Goal: Transaction & Acquisition: Purchase product/service

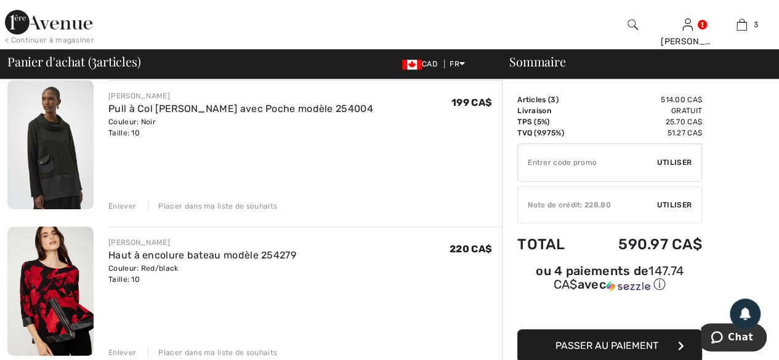
scroll to position [308, 0]
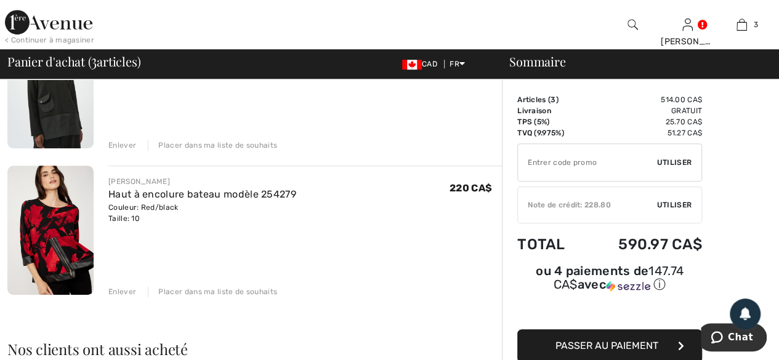
click at [123, 293] on div "Enlever" at bounding box center [122, 292] width 28 height 11
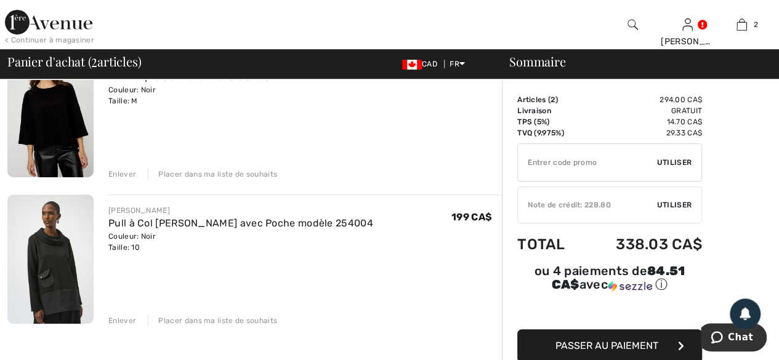
scroll to position [185, 0]
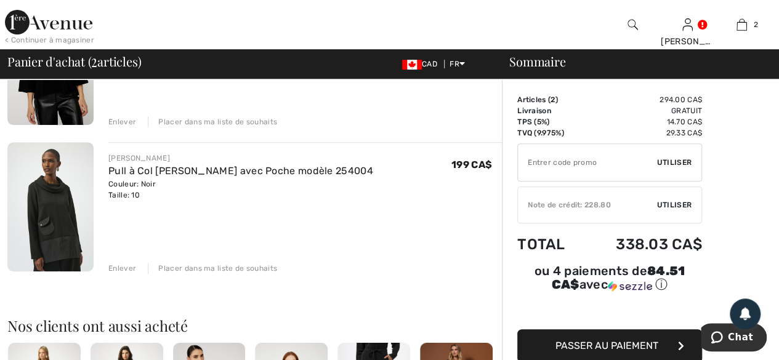
click at [119, 268] on div "Enlever" at bounding box center [122, 268] width 28 height 11
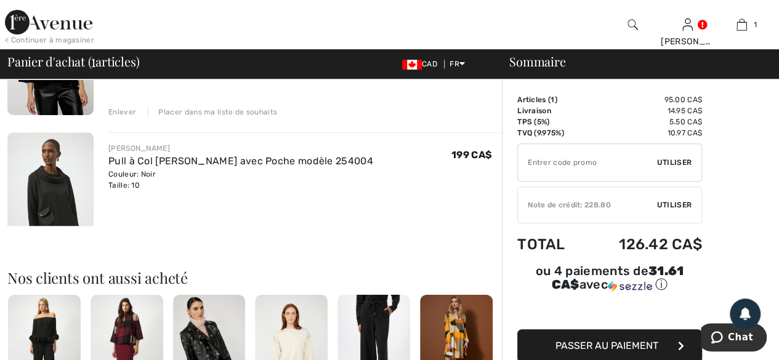
scroll to position [175, 0]
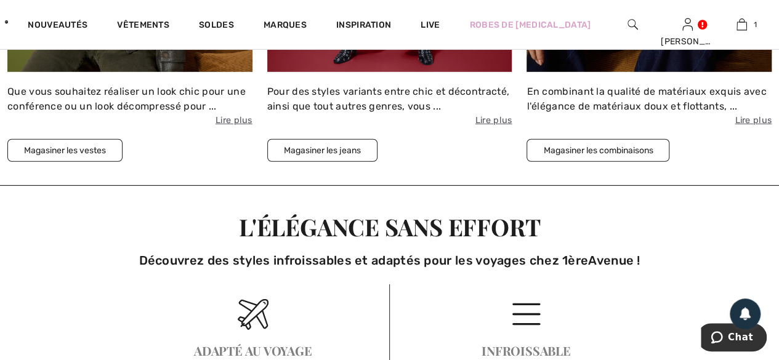
scroll to position [1849, 0]
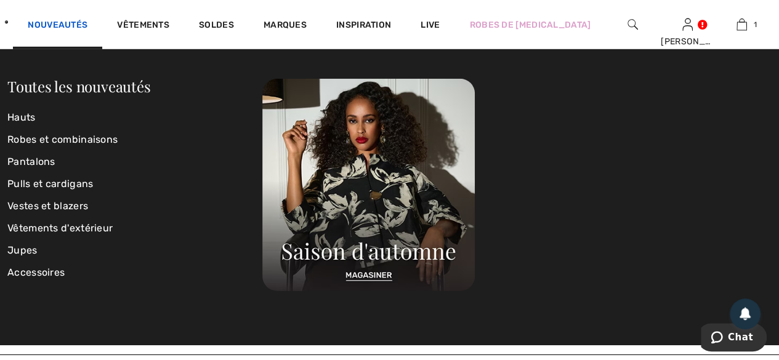
click at [58, 26] on link "Nouveautés" at bounding box center [58, 26] width 60 height 13
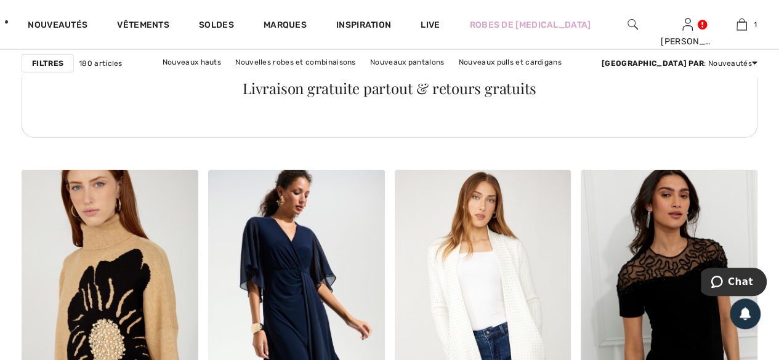
scroll to position [1664, 0]
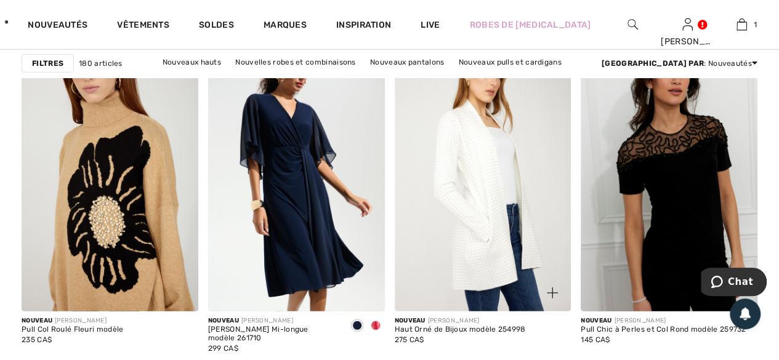
click at [467, 219] on img at bounding box center [483, 179] width 177 height 265
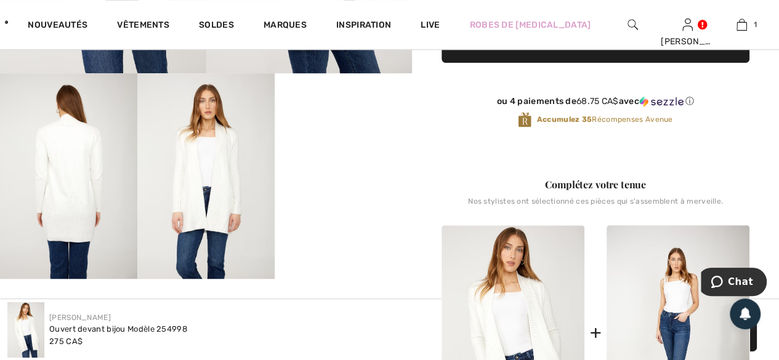
scroll to position [370, 0]
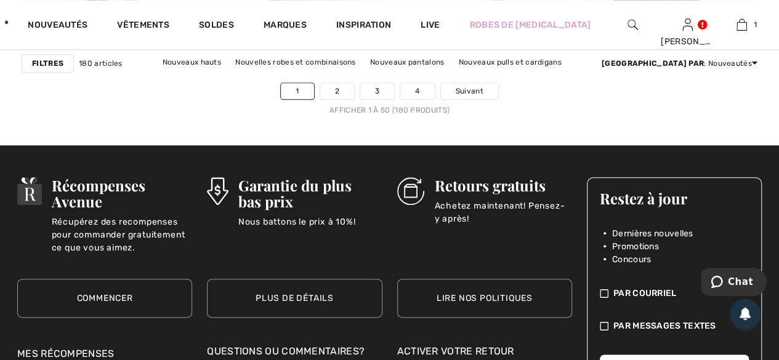
scroll to position [5141, 0]
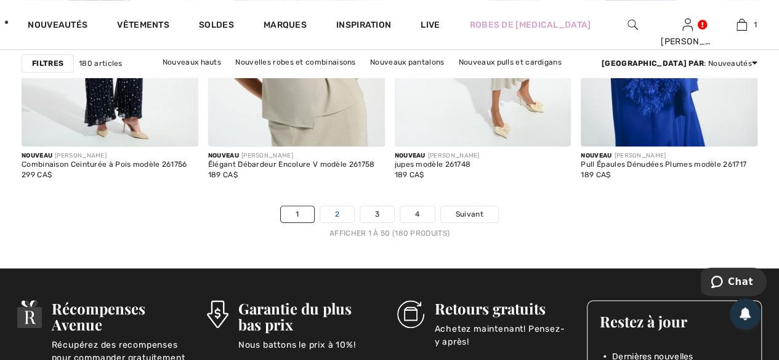
click at [329, 209] on link "2" at bounding box center [337, 214] width 34 height 16
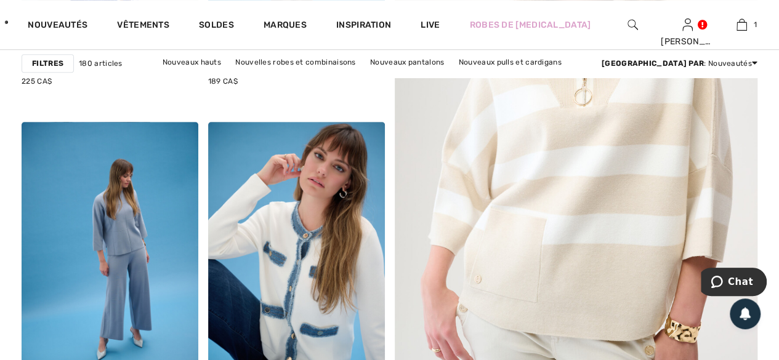
scroll to position [555, 0]
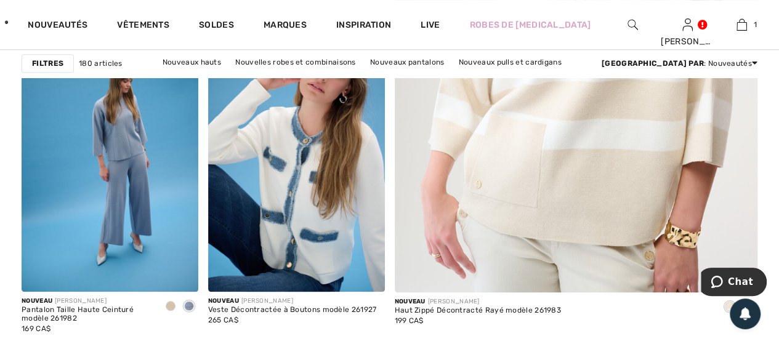
click at [585, 208] on img at bounding box center [577, 20] width 436 height 654
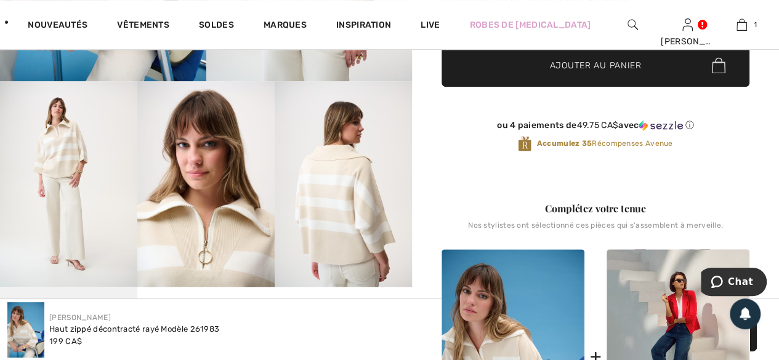
scroll to position [370, 0]
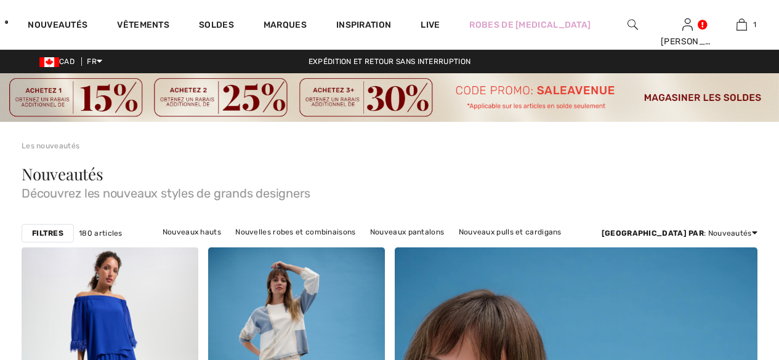
checkbox input "true"
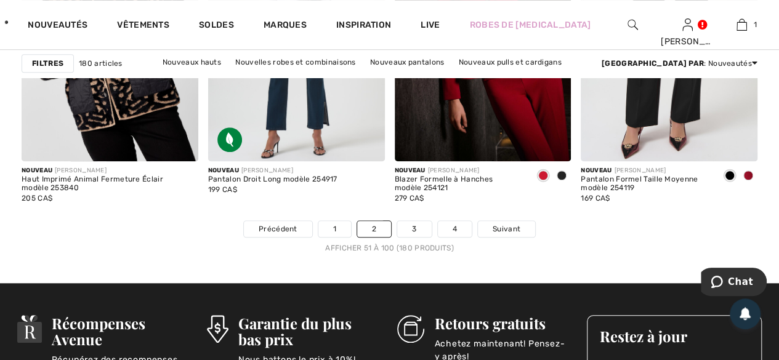
scroll to position [5176, 0]
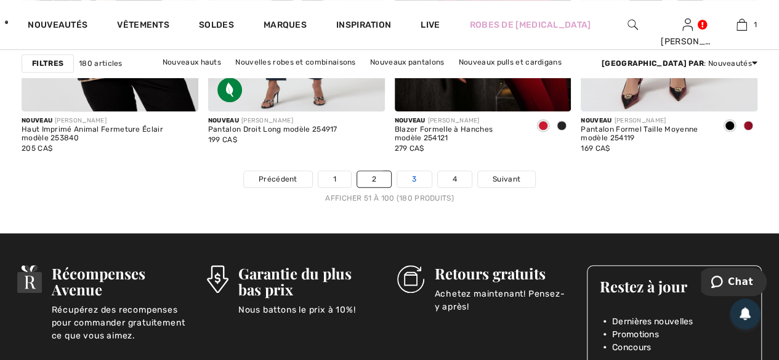
click at [411, 174] on link "3" at bounding box center [414, 179] width 34 height 16
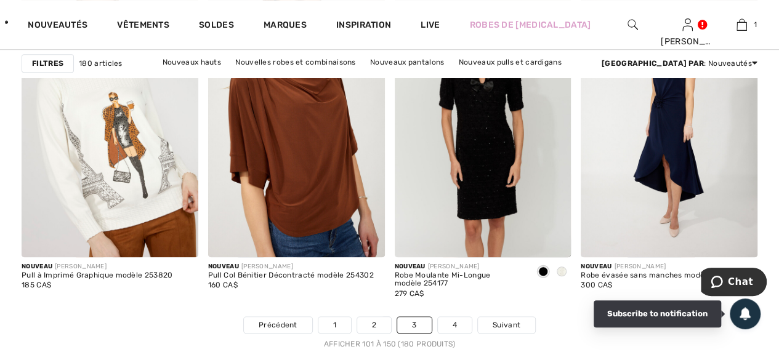
scroll to position [5176, 0]
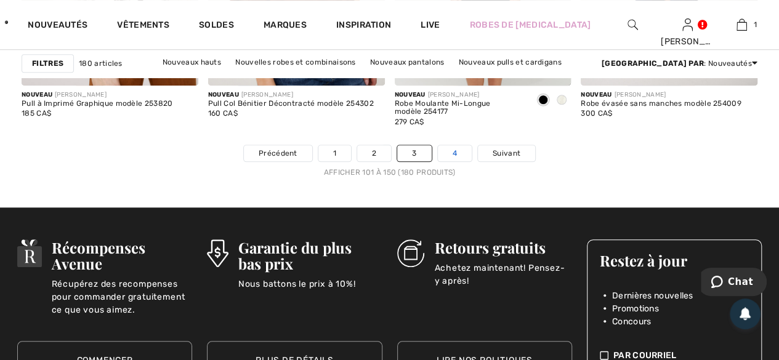
click at [452, 150] on link "4" at bounding box center [455, 153] width 34 height 16
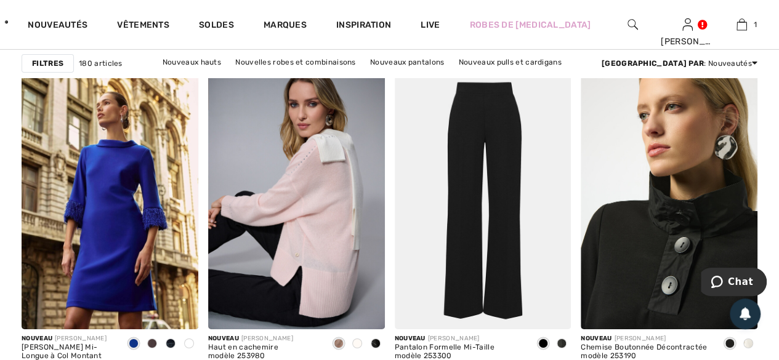
scroll to position [2033, 0]
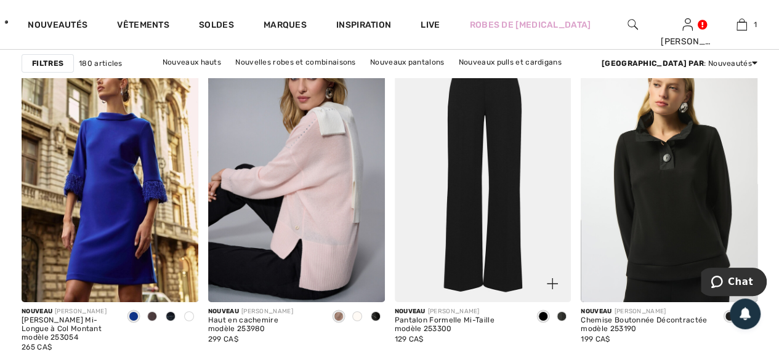
click at [476, 218] on img at bounding box center [483, 170] width 177 height 265
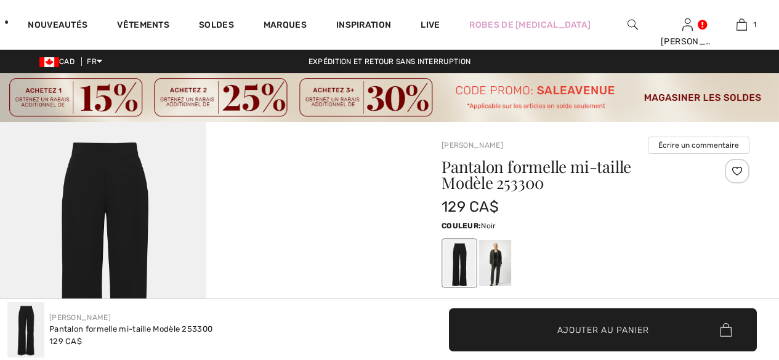
checkbox input "true"
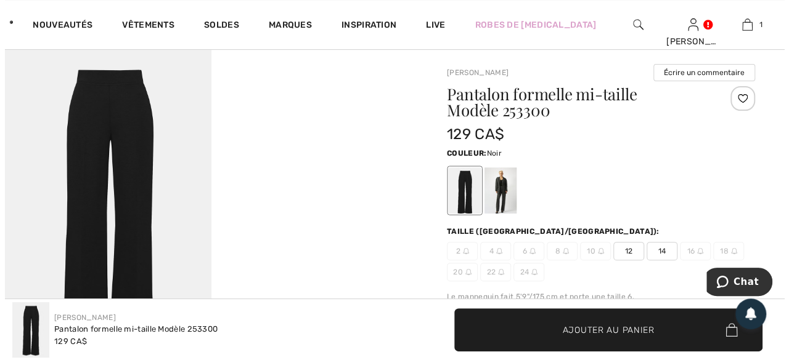
scroll to position [62, 0]
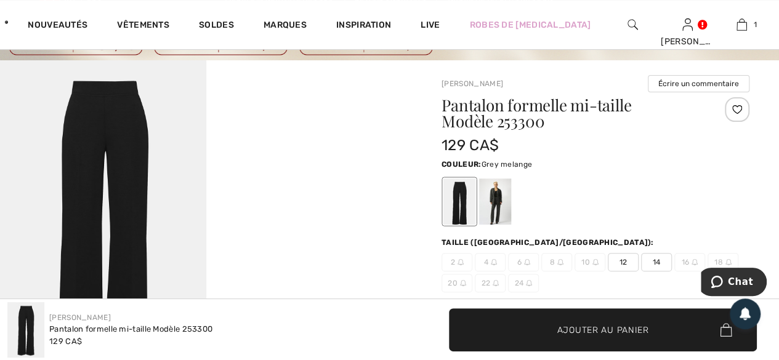
click at [498, 204] on div at bounding box center [495, 202] width 32 height 46
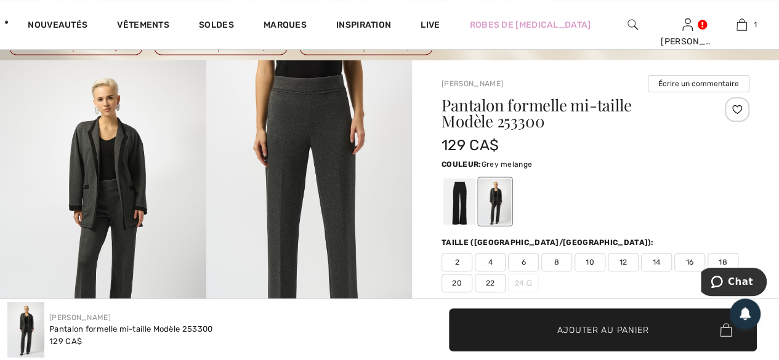
click at [322, 172] on img at bounding box center [309, 214] width 206 height 309
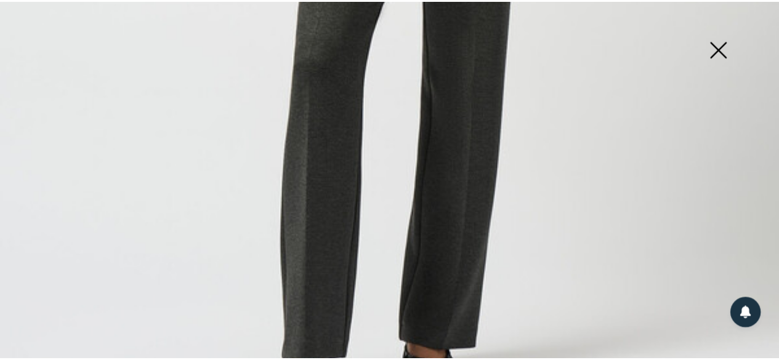
scroll to position [739, 0]
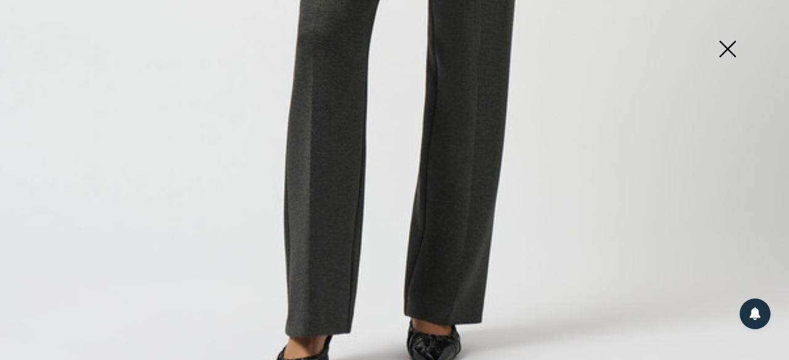
click at [730, 44] on img at bounding box center [727, 49] width 62 height 63
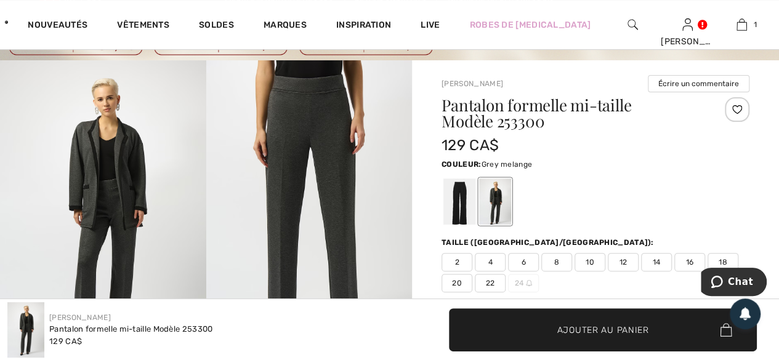
click at [590, 263] on span "10" at bounding box center [590, 262] width 31 height 18
click at [596, 336] on span "✔ Ajouté au panier Ajouter au panier" at bounding box center [603, 330] width 308 height 43
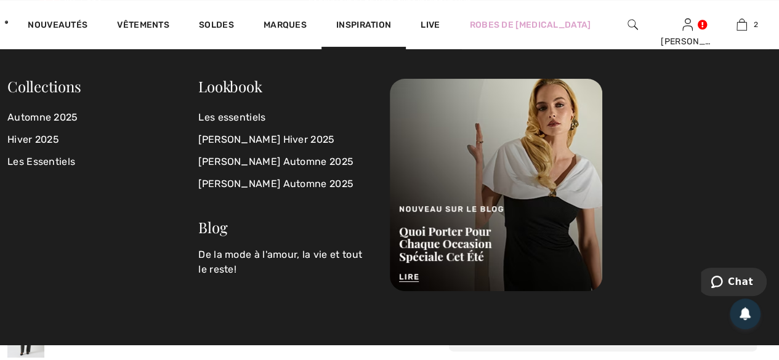
scroll to position [0, 0]
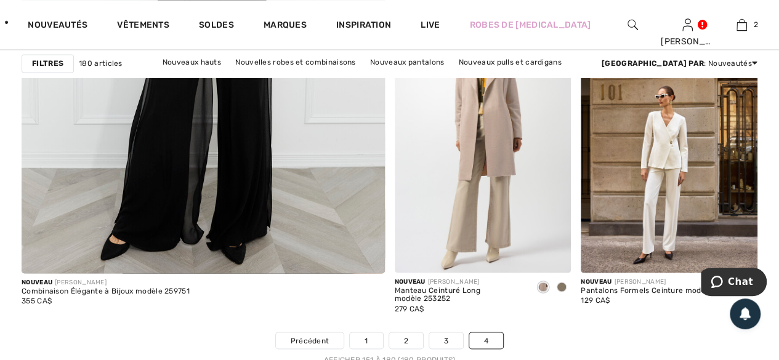
scroll to position [3266, 0]
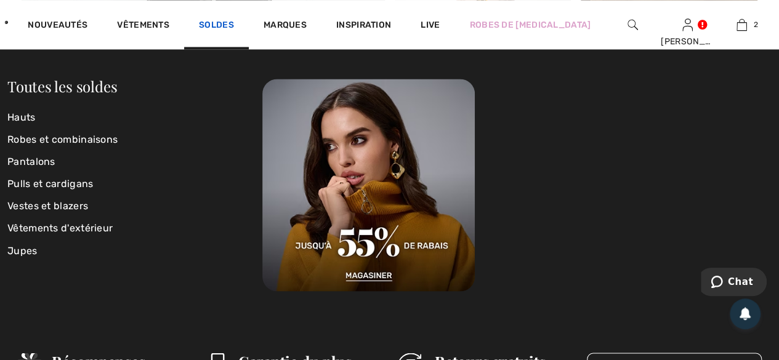
click at [234, 23] on link "Soldes" at bounding box center [216, 26] width 35 height 13
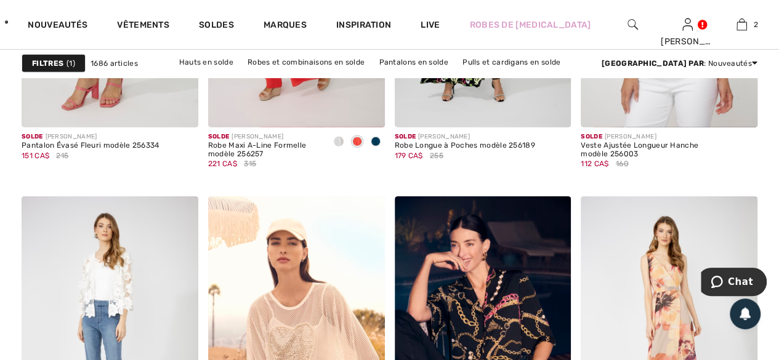
scroll to position [1725, 0]
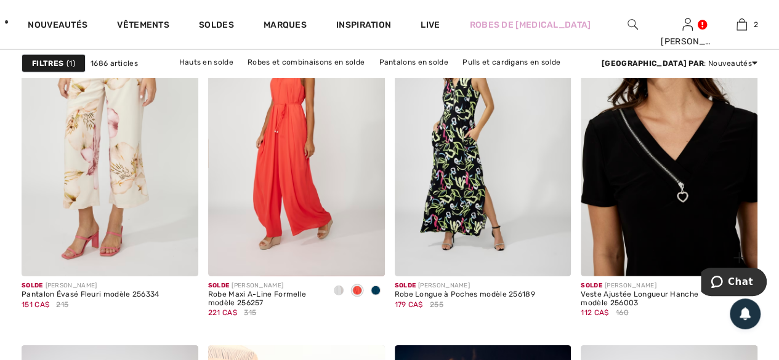
click at [651, 187] on img at bounding box center [669, 144] width 177 height 265
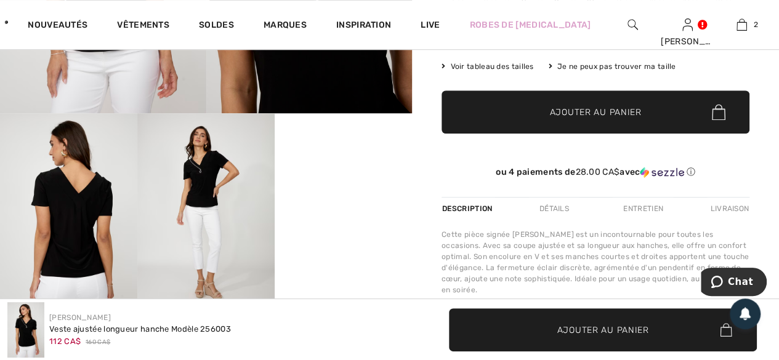
scroll to position [308, 0]
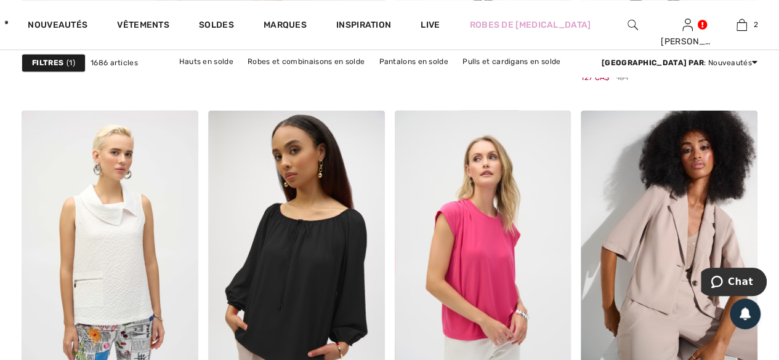
scroll to position [3485, 0]
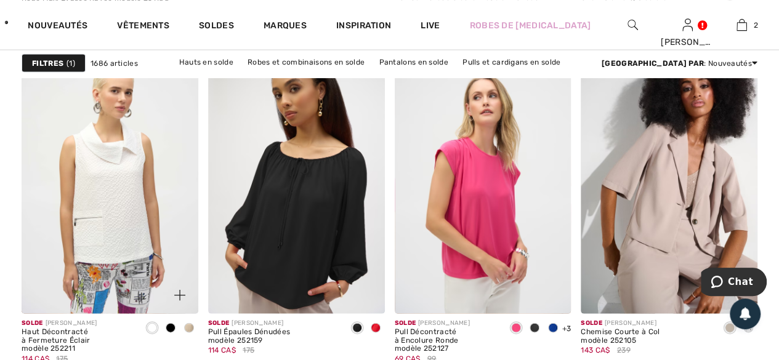
click at [171, 325] on span at bounding box center [171, 328] width 10 height 10
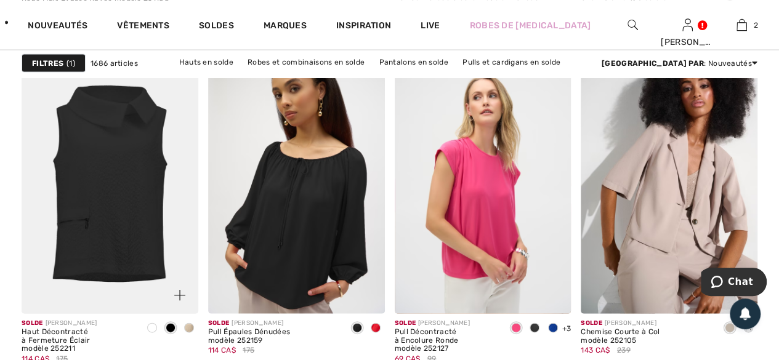
click at [148, 275] on div at bounding box center [172, 287] width 51 height 51
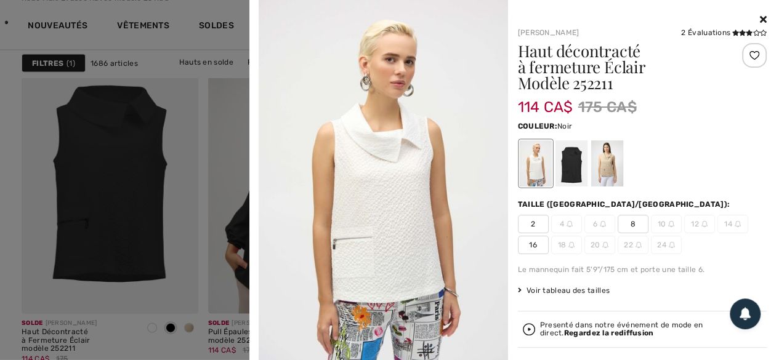
click at [562, 168] on div at bounding box center [571, 163] width 32 height 46
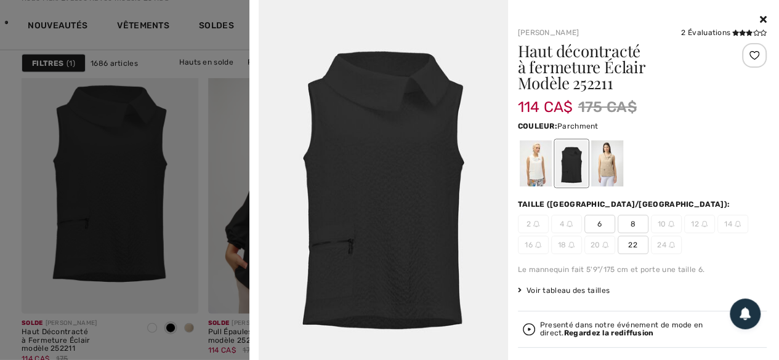
click at [604, 163] on div at bounding box center [607, 163] width 32 height 46
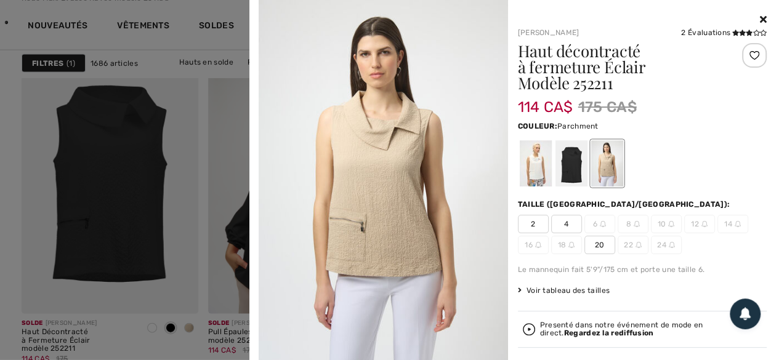
click at [760, 17] on icon at bounding box center [763, 19] width 7 height 10
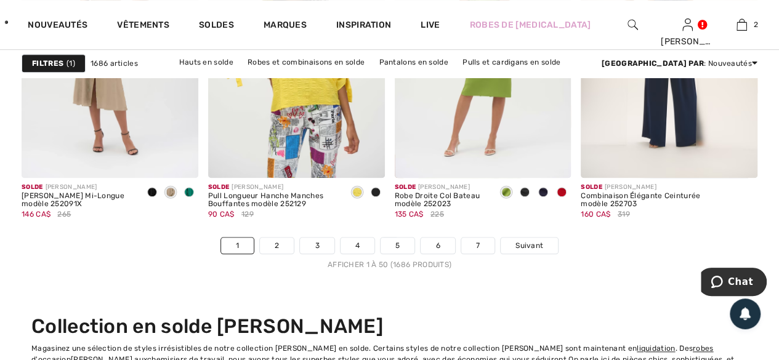
scroll to position [5087, 0]
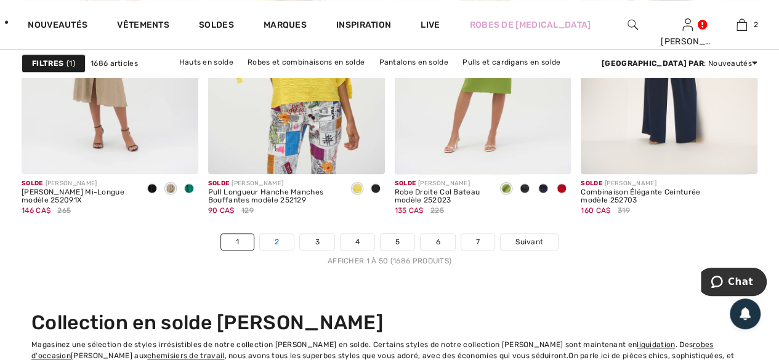
click at [275, 238] on link "2" at bounding box center [277, 242] width 34 height 16
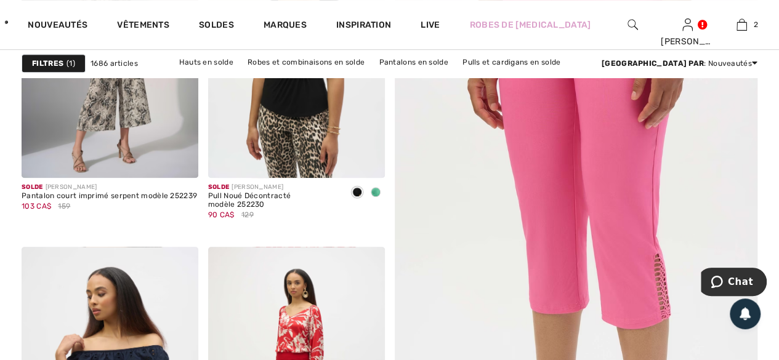
scroll to position [308, 0]
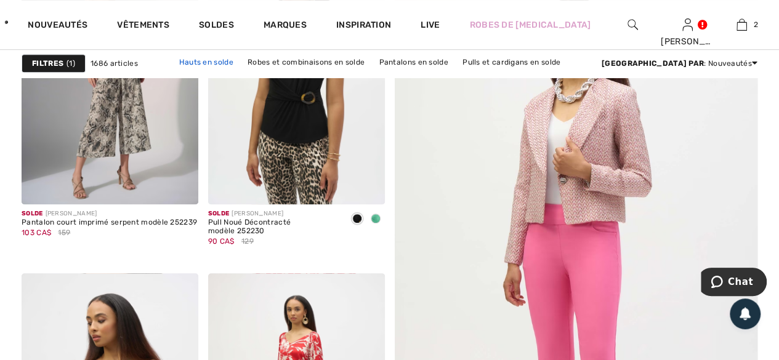
click at [187, 62] on link "Hauts en solde" at bounding box center [206, 62] width 67 height 16
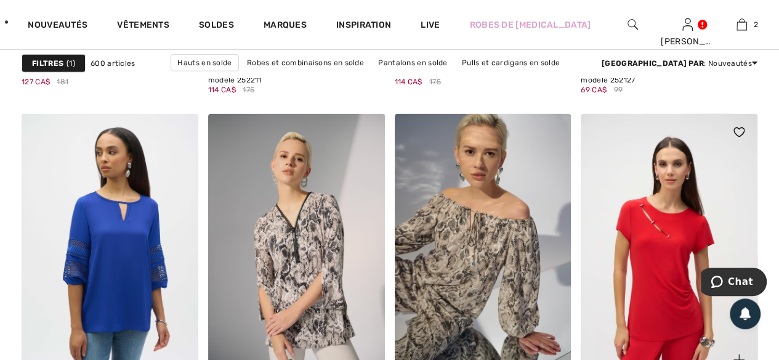
scroll to position [1910, 0]
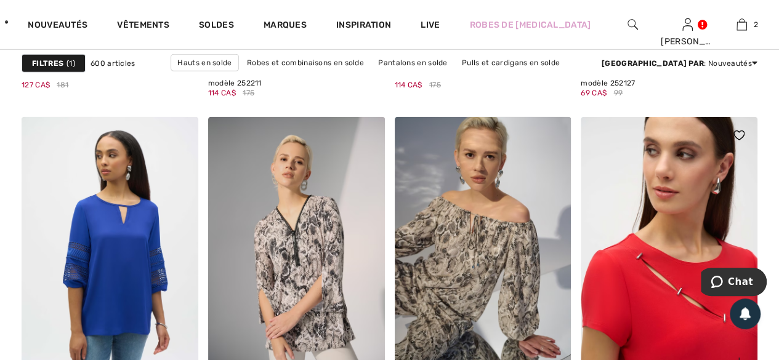
click at [672, 311] on img at bounding box center [669, 249] width 177 height 265
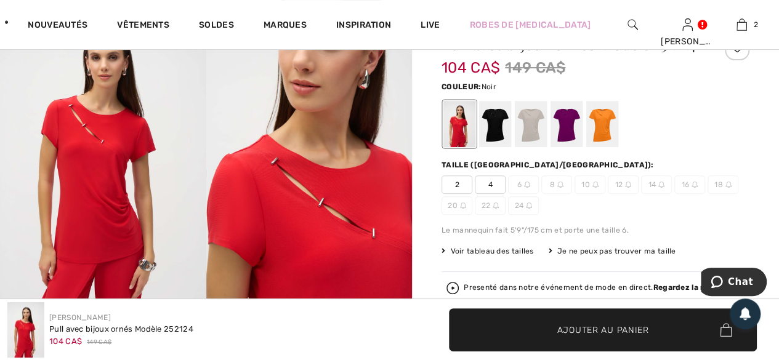
click at [494, 128] on div at bounding box center [495, 124] width 32 height 46
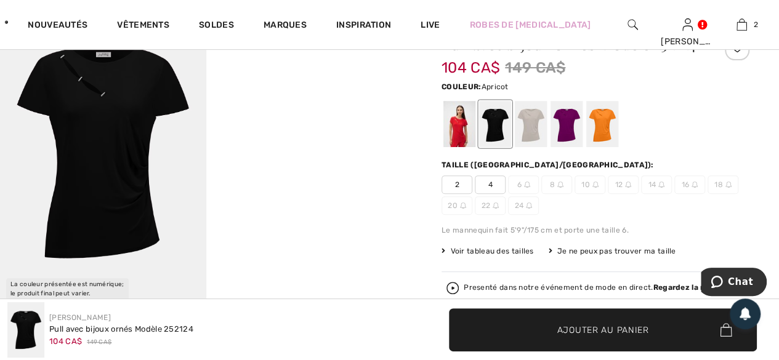
click at [604, 131] on div at bounding box center [603, 124] width 32 height 46
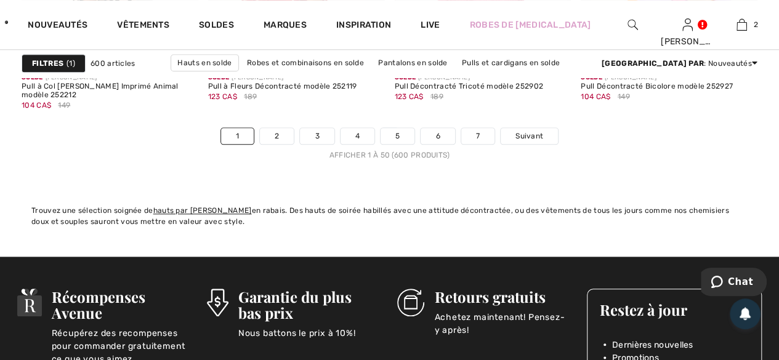
scroll to position [5202, 0]
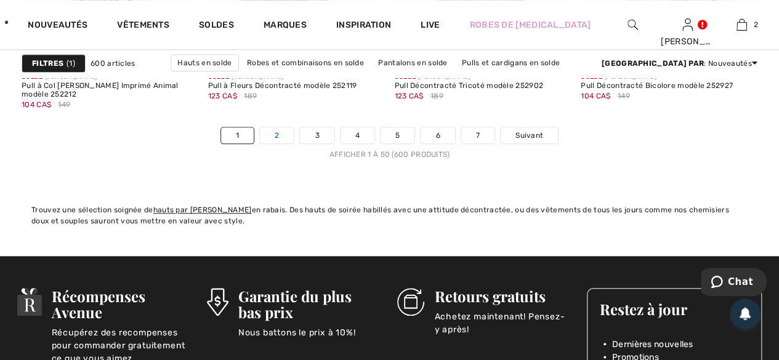
click at [277, 134] on link "2" at bounding box center [277, 136] width 34 height 16
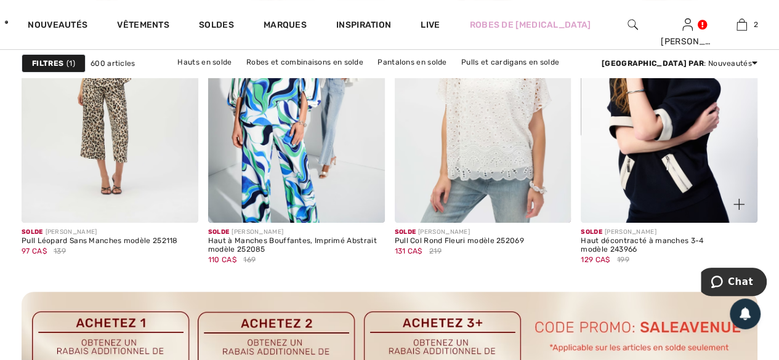
scroll to position [2280, 0]
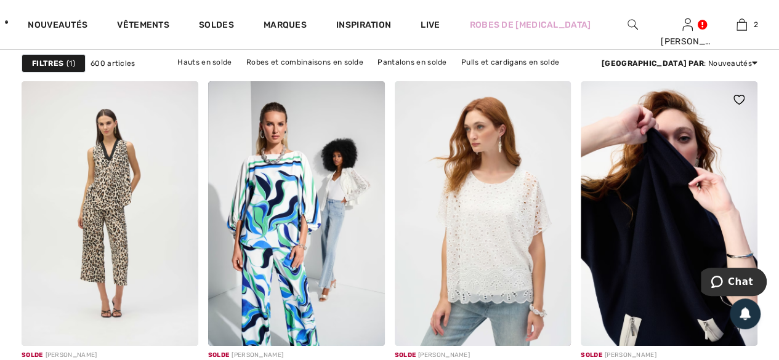
click at [681, 221] on img at bounding box center [669, 213] width 177 height 265
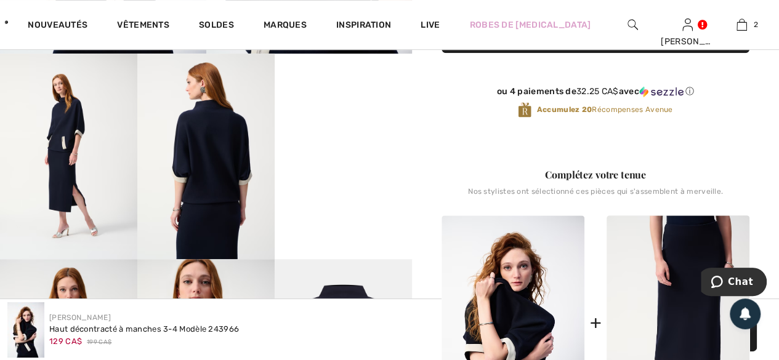
scroll to position [370, 0]
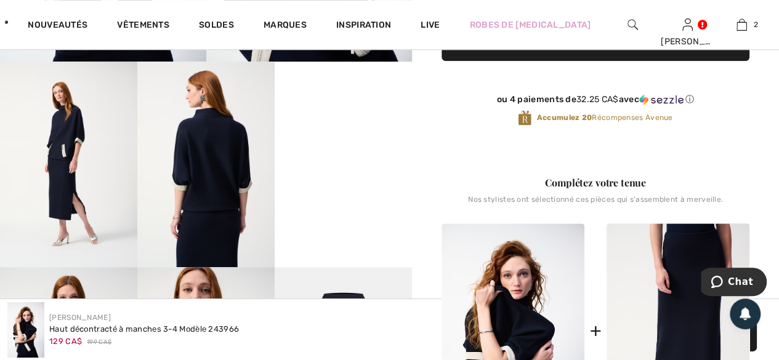
click at [349, 131] on video "Your browser does not support the video tag." at bounding box center [343, 96] width 137 height 69
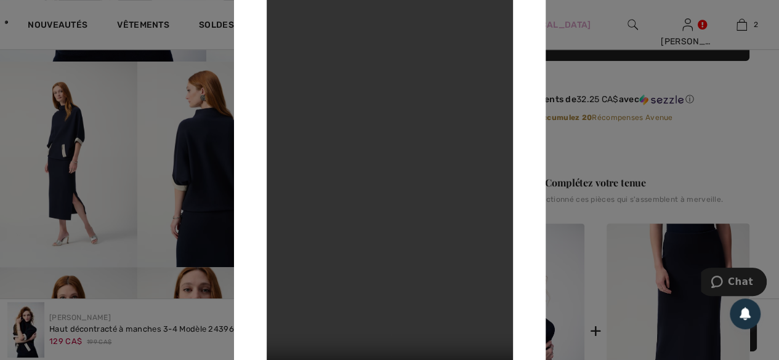
click at [581, 136] on div at bounding box center [389, 180] width 779 height 360
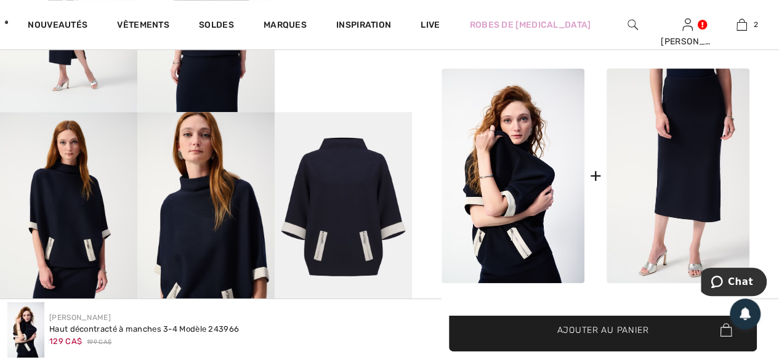
scroll to position [555, 0]
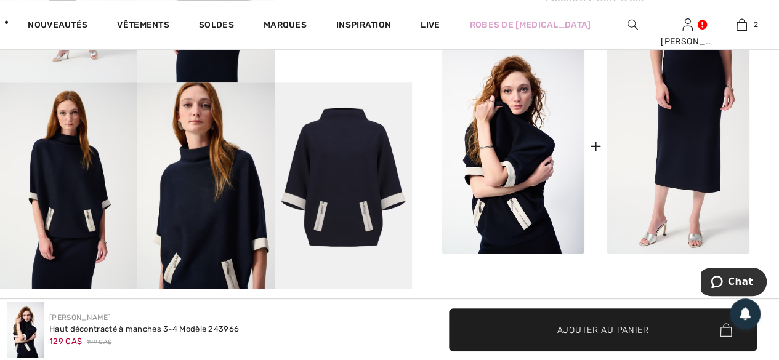
click at [338, 129] on img at bounding box center [343, 186] width 137 height 206
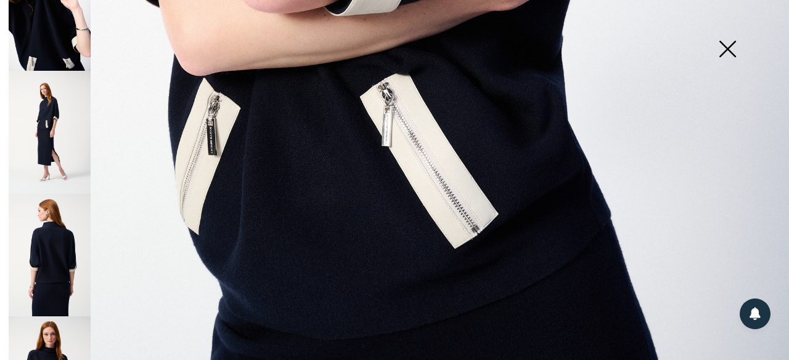
scroll to position [185, 0]
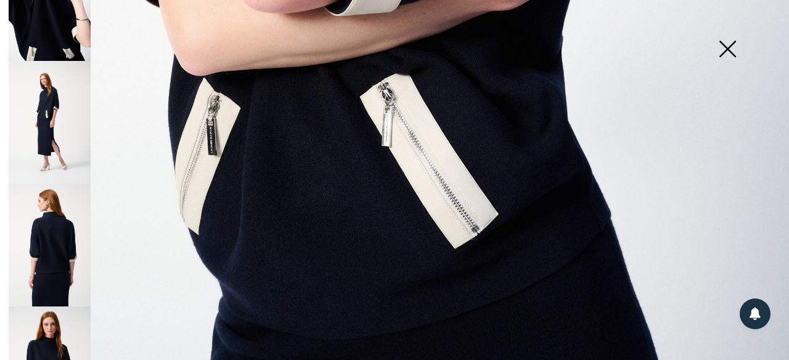
click at [56, 234] on img at bounding box center [50, 245] width 82 height 123
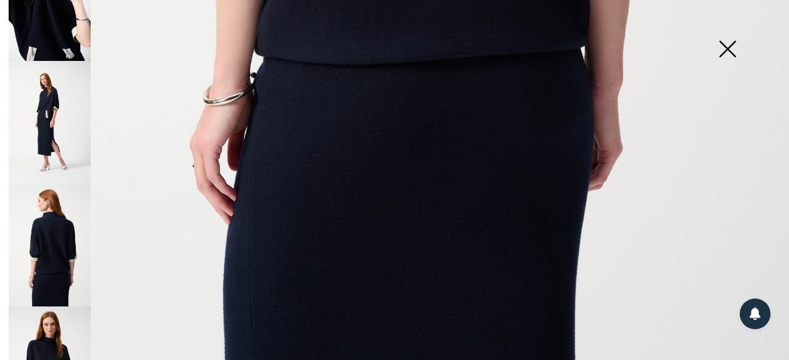
scroll to position [801, 0]
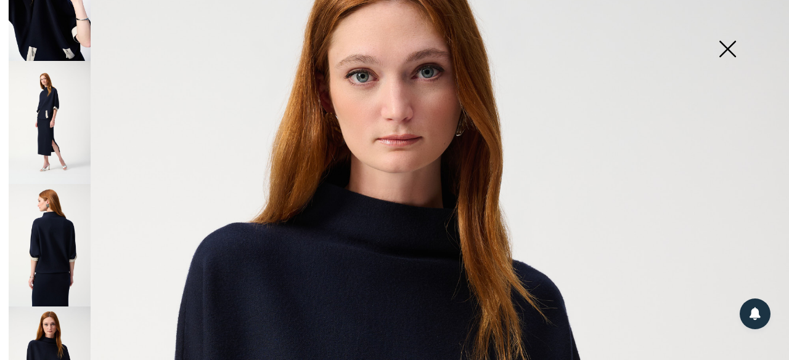
scroll to position [62, 0]
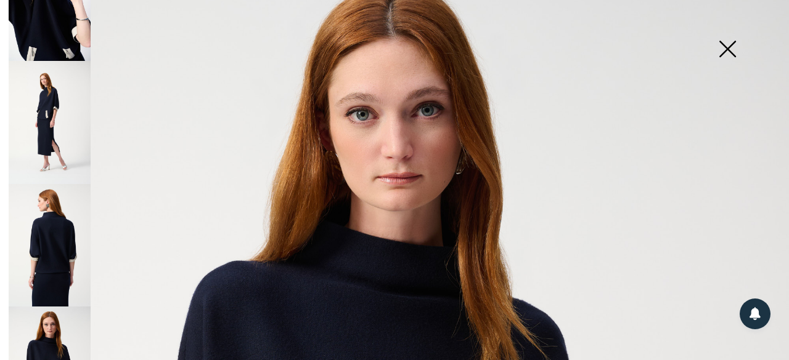
click at [726, 47] on img at bounding box center [727, 49] width 62 height 63
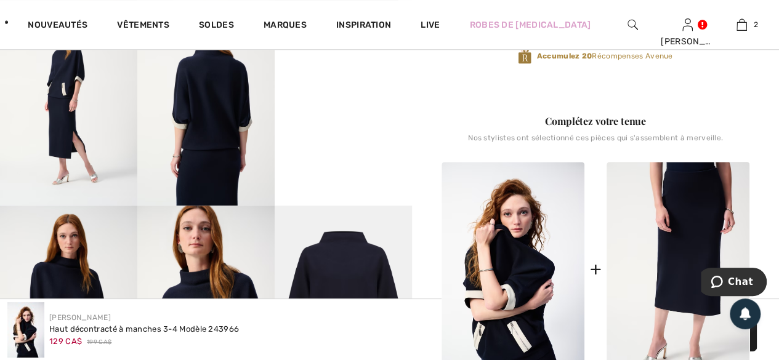
scroll to position [185, 0]
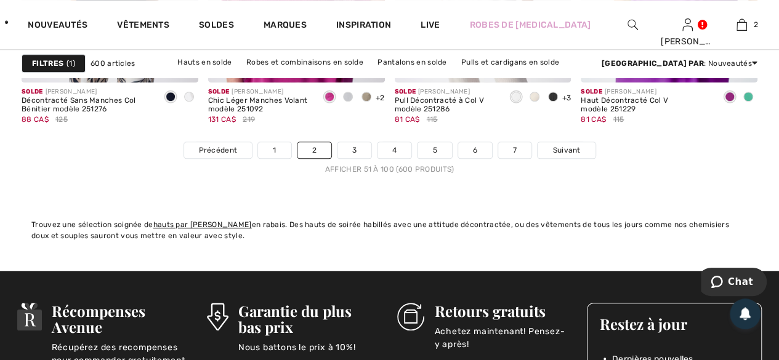
scroll to position [5202, 0]
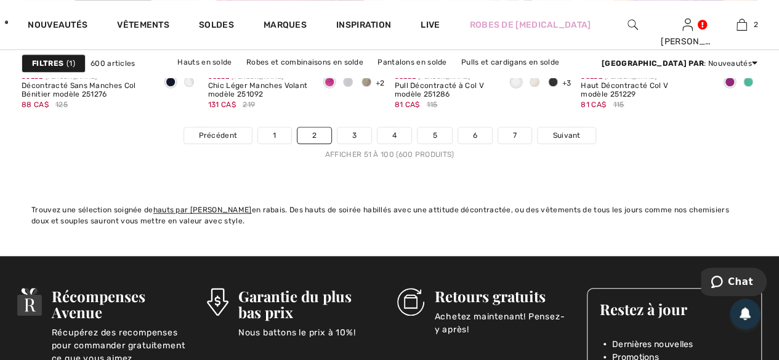
click at [702, 327] on ul "Dernières nouvelles Promotions Concours" at bounding box center [674, 349] width 149 height 54
click at [353, 136] on link "3" at bounding box center [355, 136] width 34 height 16
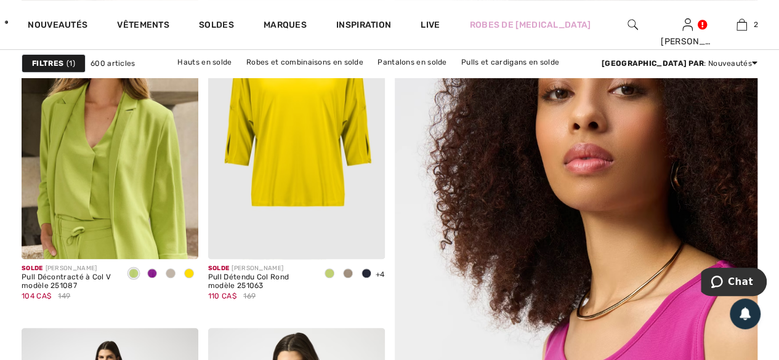
scroll to position [246, 0]
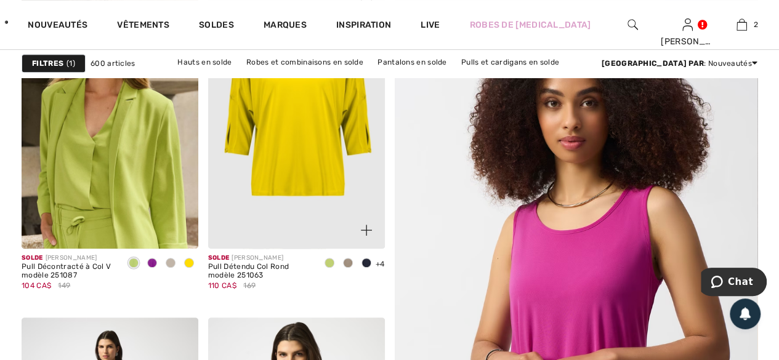
click at [365, 263] on span at bounding box center [367, 263] width 10 height 10
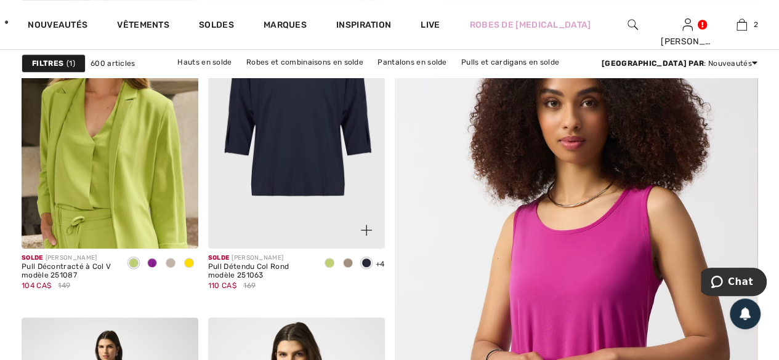
click at [304, 178] on img at bounding box center [296, 116] width 177 height 265
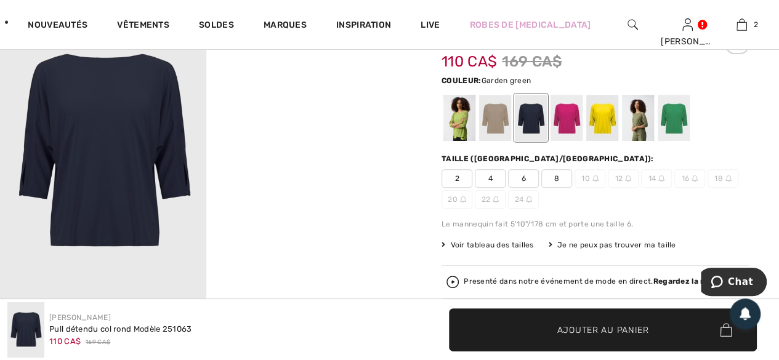
click at [683, 119] on div at bounding box center [674, 118] width 32 height 46
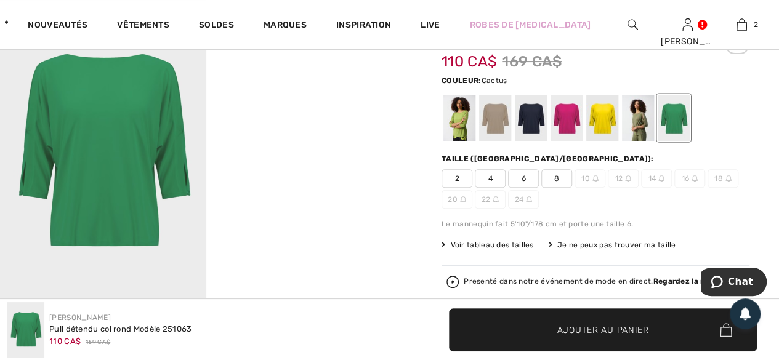
click at [643, 124] on div at bounding box center [638, 118] width 32 height 46
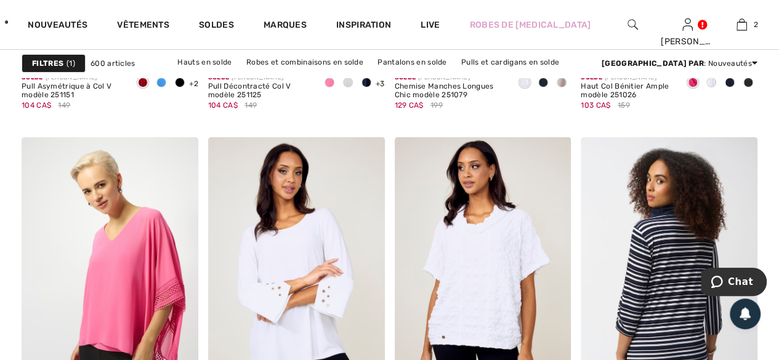
scroll to position [4621, 0]
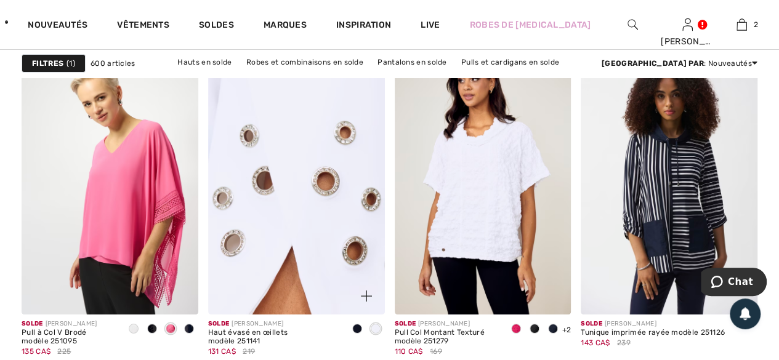
click at [303, 268] on img at bounding box center [296, 182] width 177 height 265
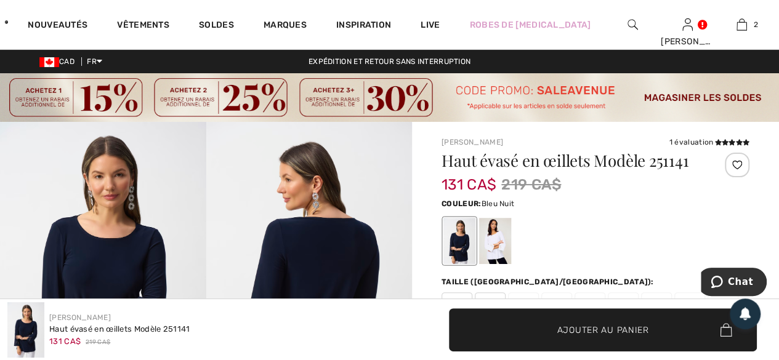
scroll to position [123, 0]
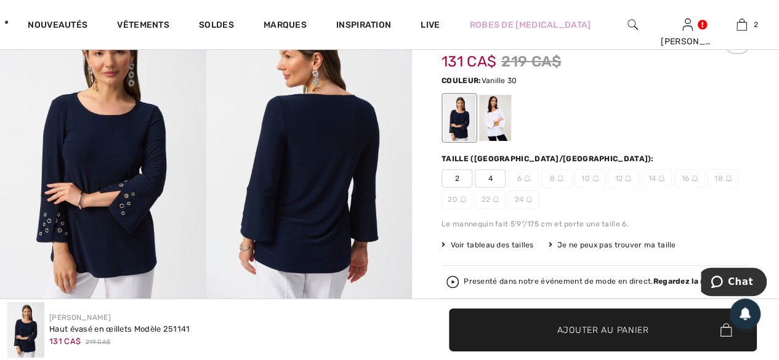
click at [498, 116] on div at bounding box center [495, 118] width 32 height 46
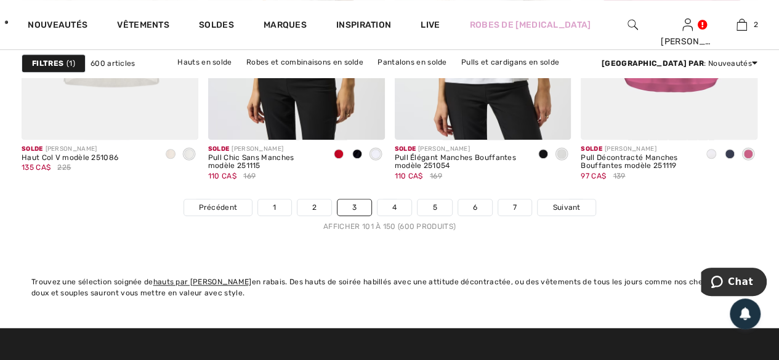
scroll to position [5087, 0]
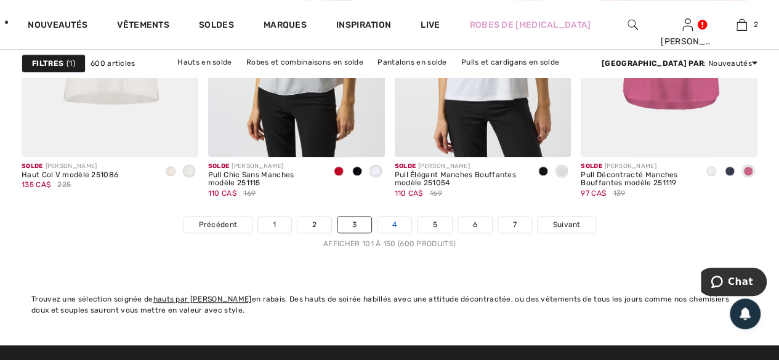
click at [396, 220] on link "4" at bounding box center [395, 225] width 34 height 16
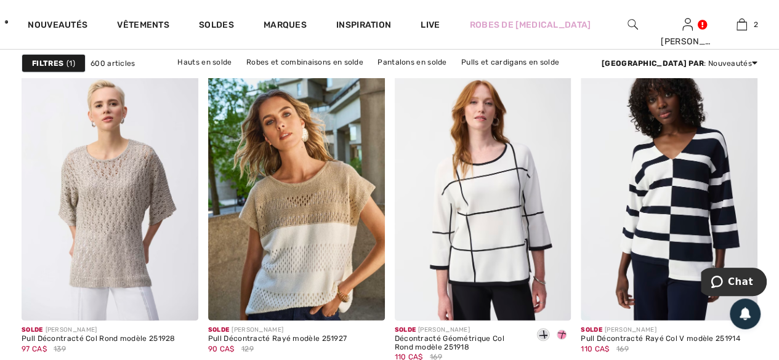
scroll to position [1725, 0]
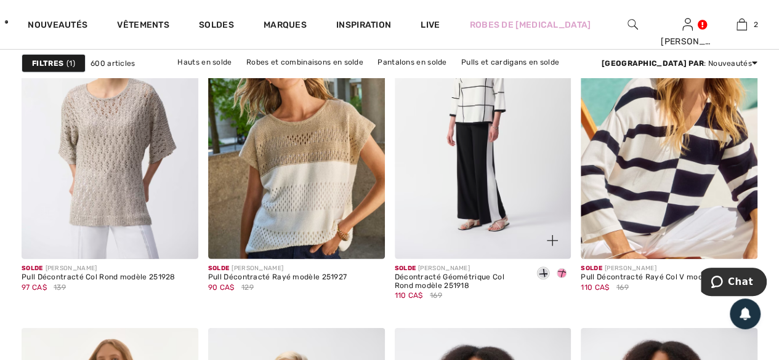
click at [490, 193] on img at bounding box center [483, 126] width 177 height 265
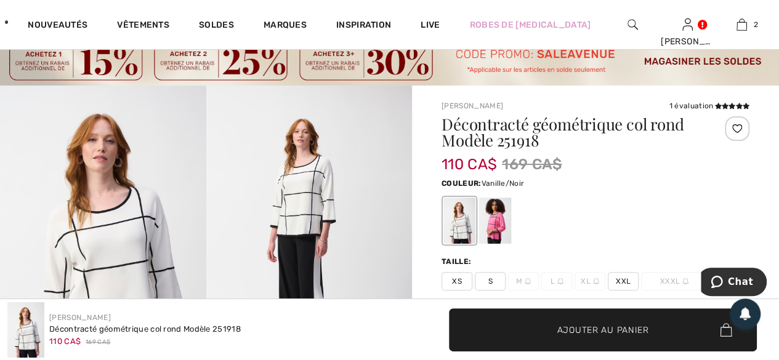
scroll to position [62, 0]
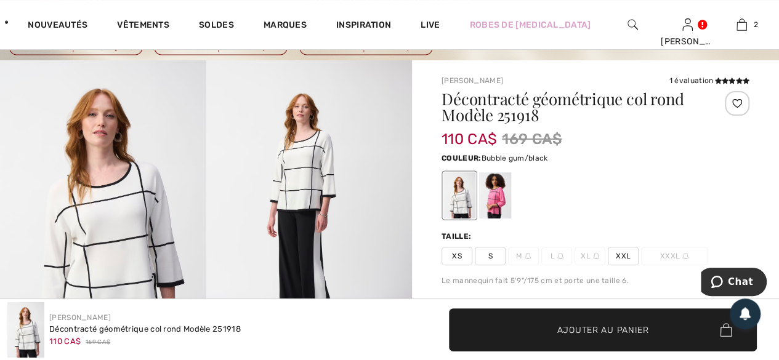
click at [492, 198] on div at bounding box center [495, 196] width 32 height 46
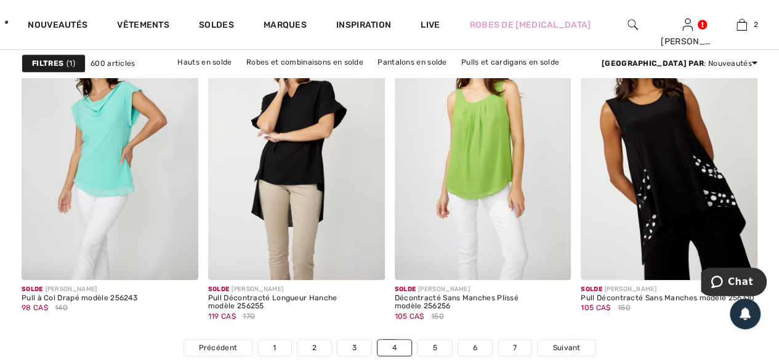
scroll to position [5149, 0]
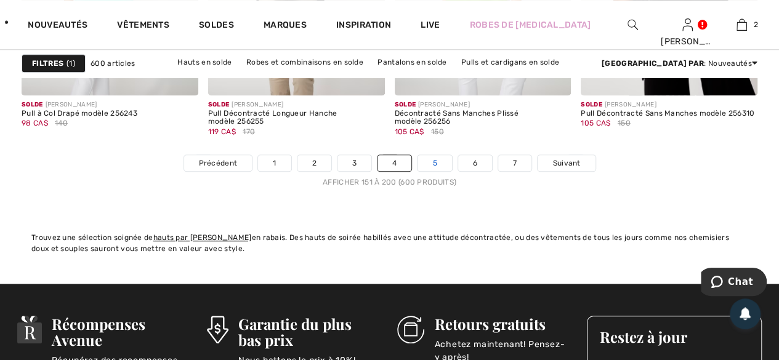
click at [426, 156] on link "5" at bounding box center [435, 163] width 34 height 16
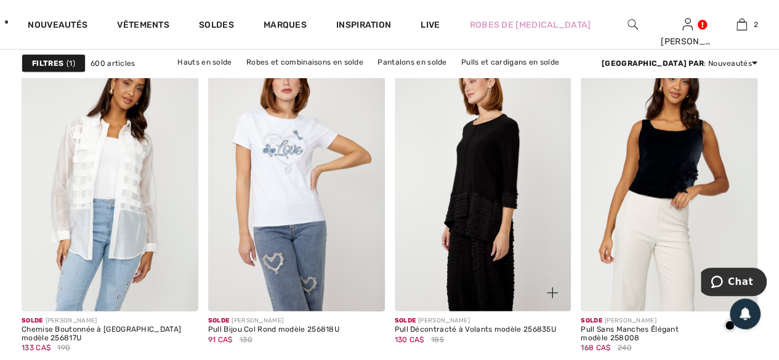
scroll to position [1602, 0]
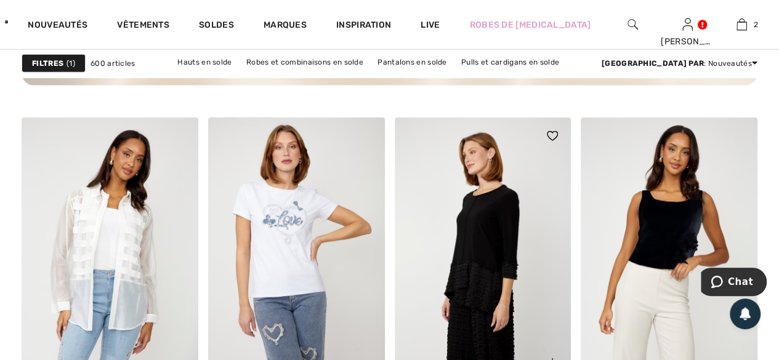
click at [492, 230] on img at bounding box center [483, 250] width 177 height 265
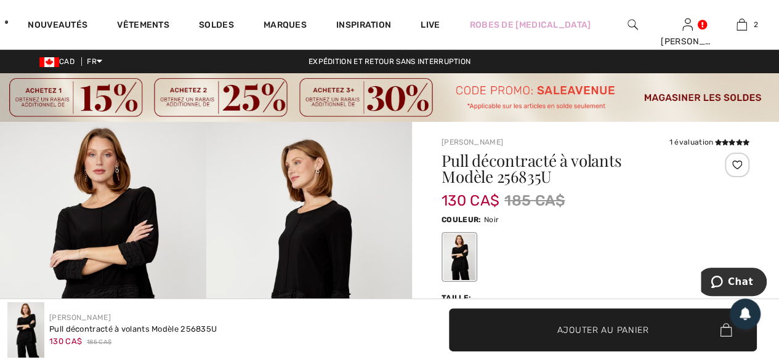
click at [515, 235] on div at bounding box center [596, 257] width 308 height 51
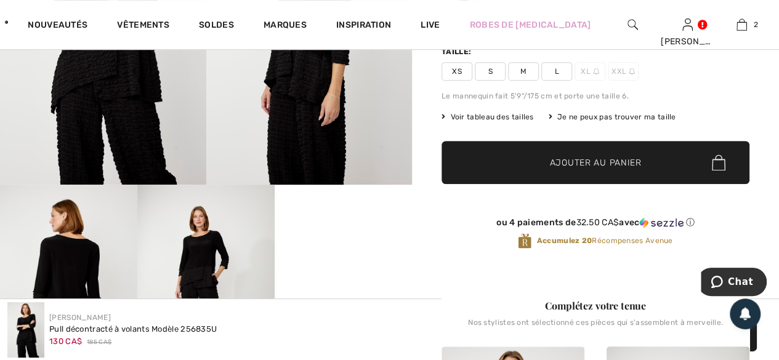
scroll to position [370, 0]
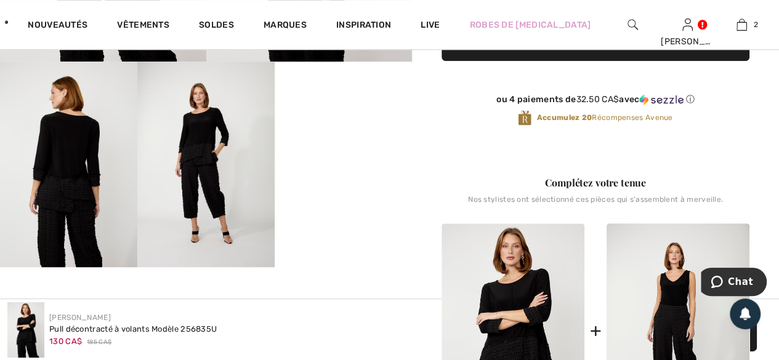
click at [362, 131] on video "Your browser does not support the video tag." at bounding box center [343, 96] width 137 height 69
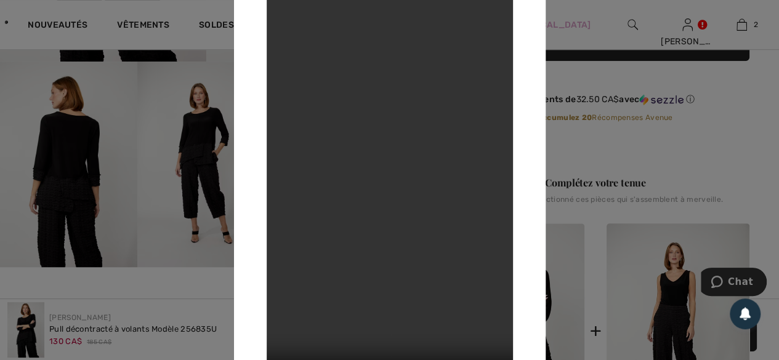
click at [587, 157] on div at bounding box center [389, 180] width 779 height 360
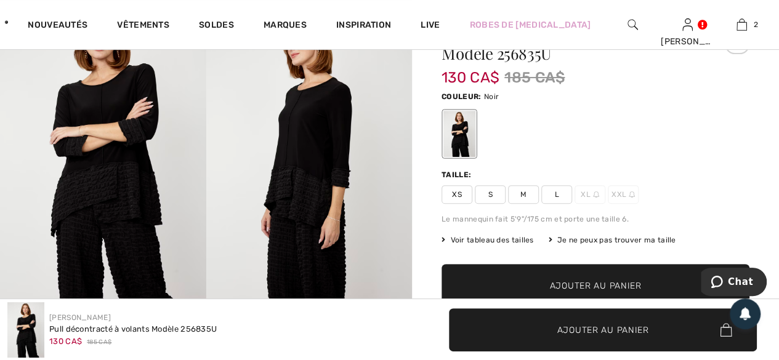
scroll to position [62, 0]
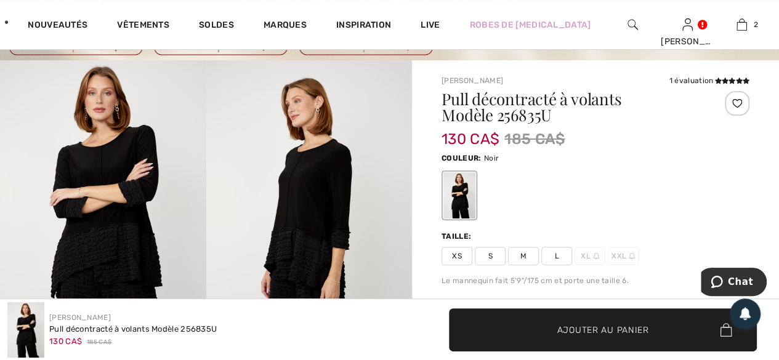
click at [518, 258] on span "M" at bounding box center [523, 256] width 31 height 18
click at [593, 336] on span "Ajouter au panier" at bounding box center [604, 329] width 92 height 13
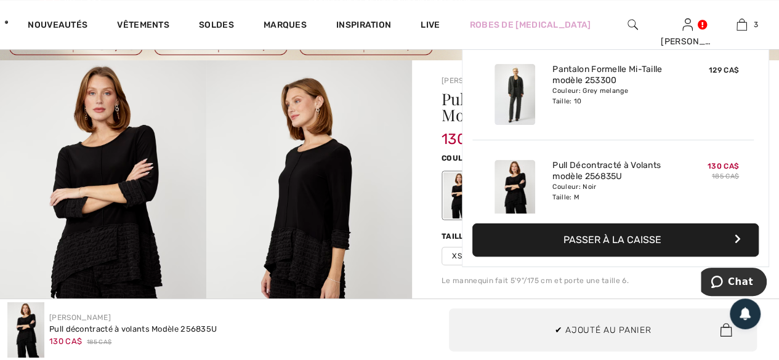
scroll to position [134, 0]
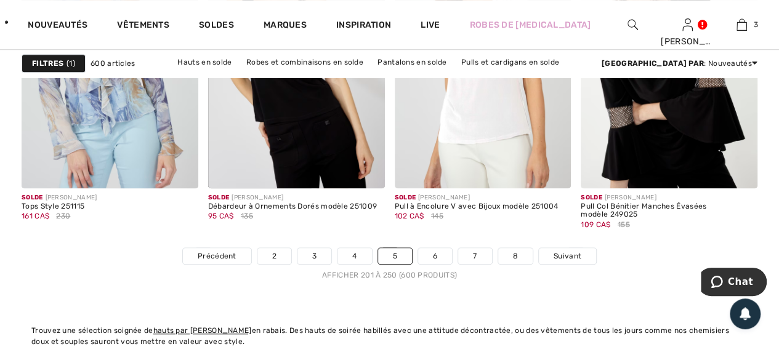
scroll to position [5176, 0]
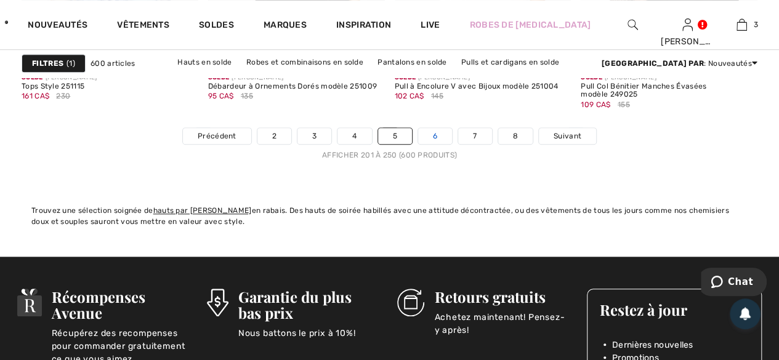
click at [437, 134] on link "6" at bounding box center [435, 136] width 34 height 16
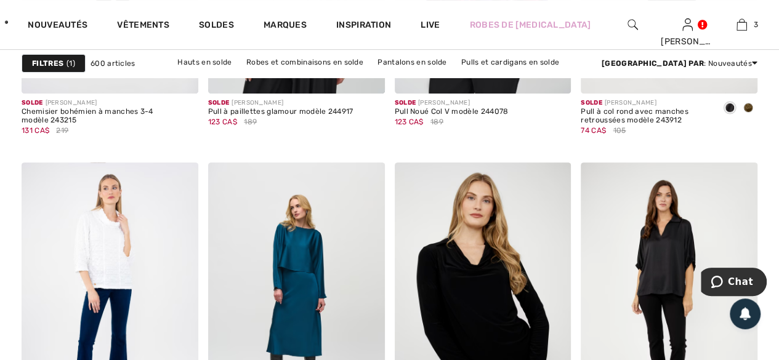
scroll to position [4825, 0]
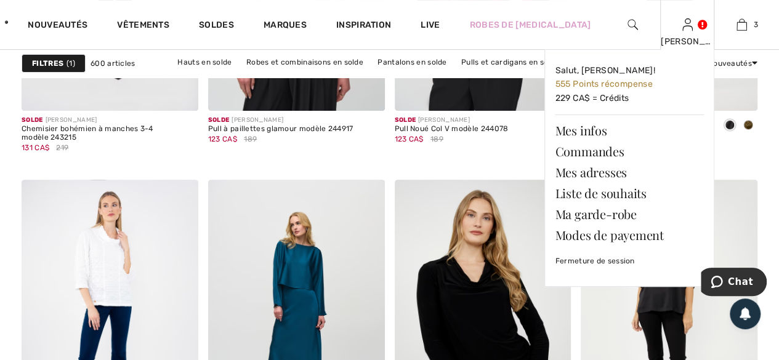
click at [682, 33] on div "Pauline Salut, Pauline! 555 Points récompense 229 CA$ = Crédits Mes infos Comma…" at bounding box center [688, 24] width 55 height 49
click at [594, 81] on span "555 Points récompense" at bounding box center [603, 84] width 97 height 10
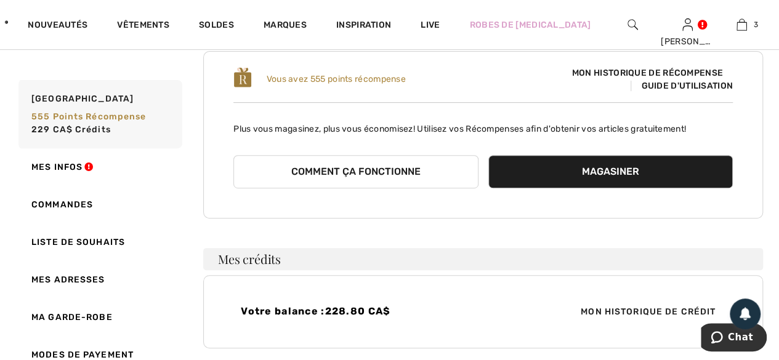
scroll to position [185, 0]
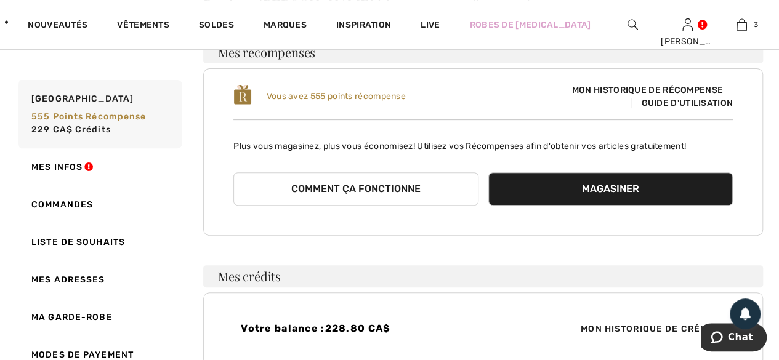
click at [381, 182] on button "Comment ça fonctionne" at bounding box center [356, 189] width 245 height 33
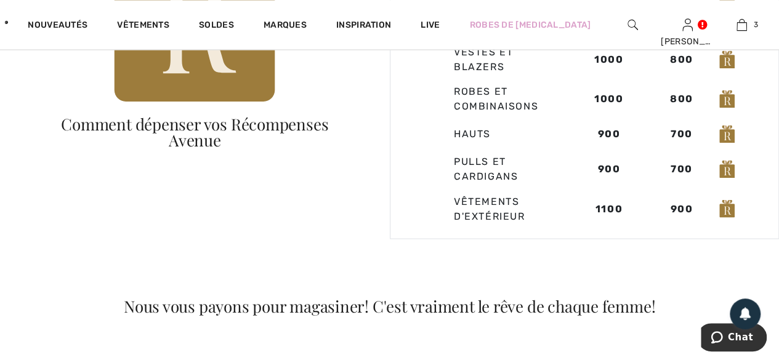
scroll to position [986, 0]
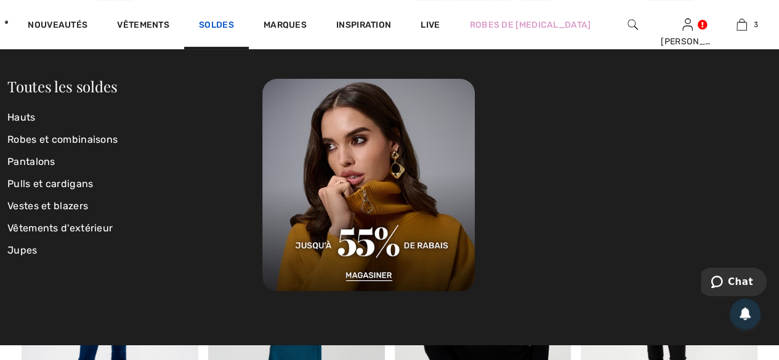
click at [234, 25] on link "Soldes" at bounding box center [216, 26] width 35 height 13
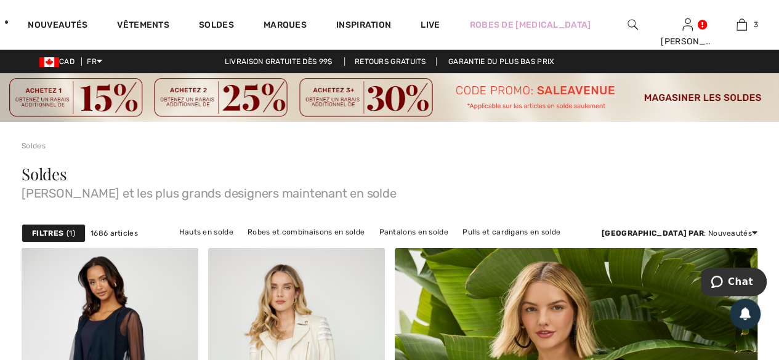
click at [325, 240] on link "Vestes et blazers en solde" at bounding box center [271, 248] width 108 height 16
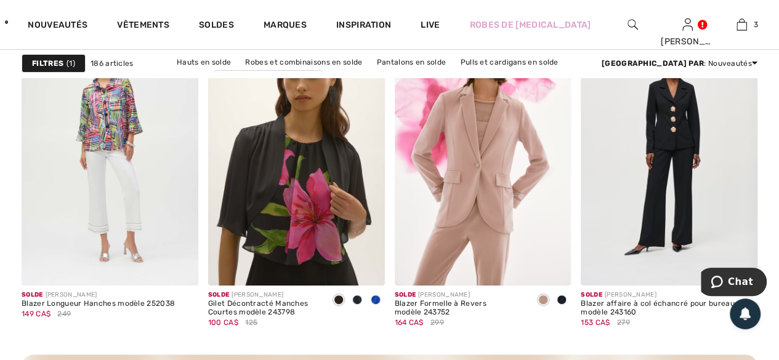
scroll to position [2341, 0]
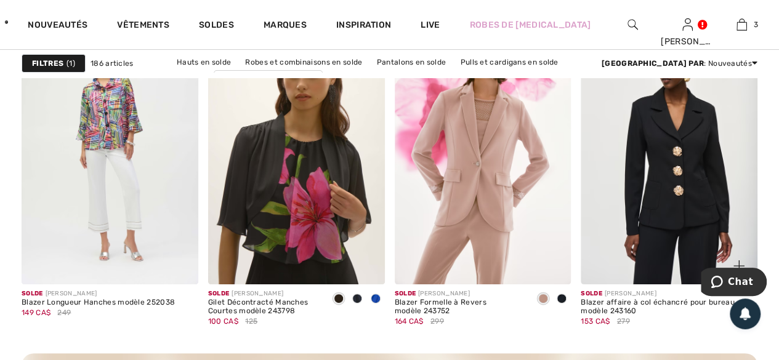
click at [697, 181] on img at bounding box center [669, 152] width 177 height 265
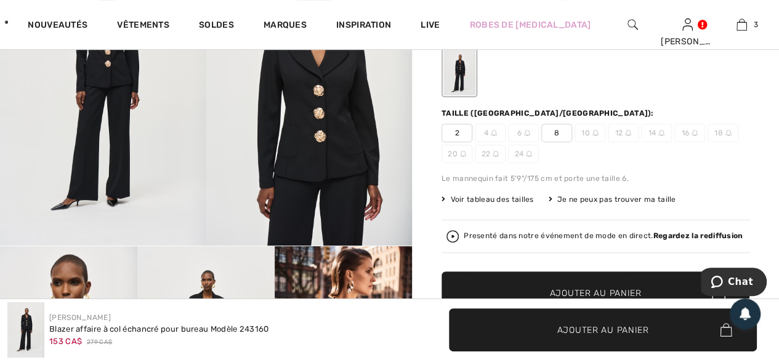
scroll to position [308, 0]
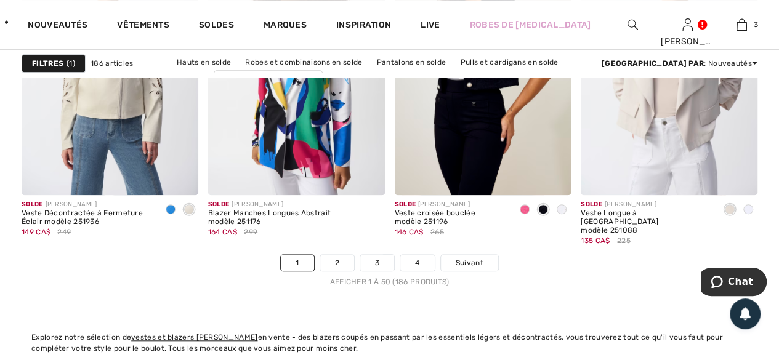
scroll to position [5079, 0]
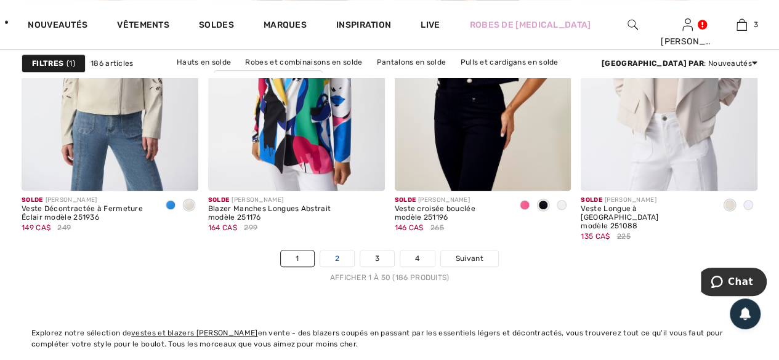
click at [333, 259] on link "2" at bounding box center [337, 259] width 34 height 16
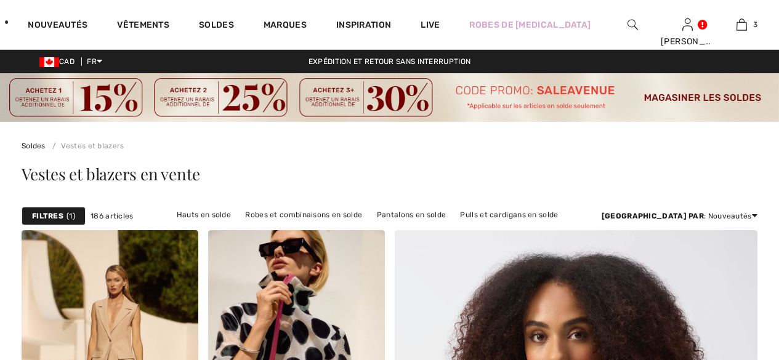
checkbox input "true"
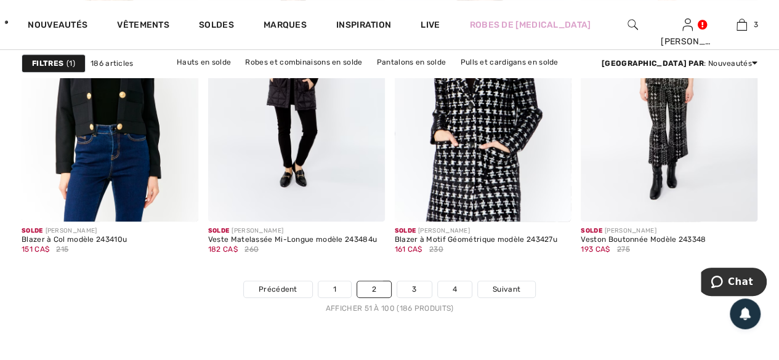
scroll to position [5053, 0]
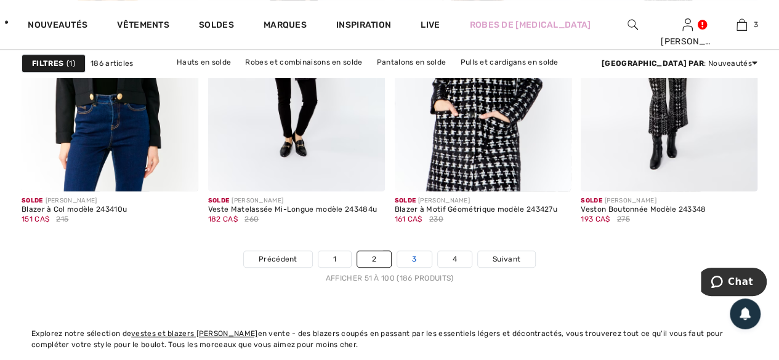
click at [414, 257] on link "3" at bounding box center [414, 259] width 34 height 16
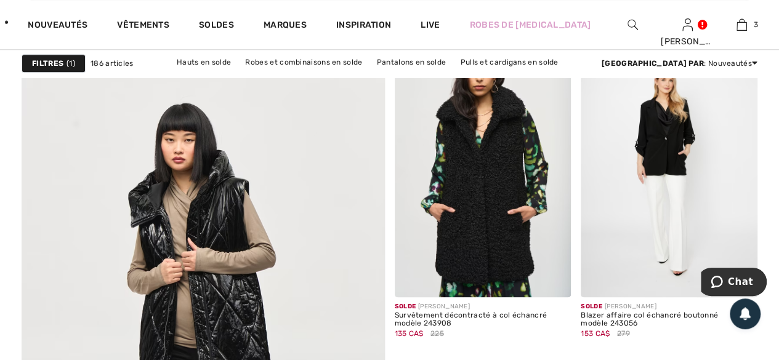
scroll to position [2834, 0]
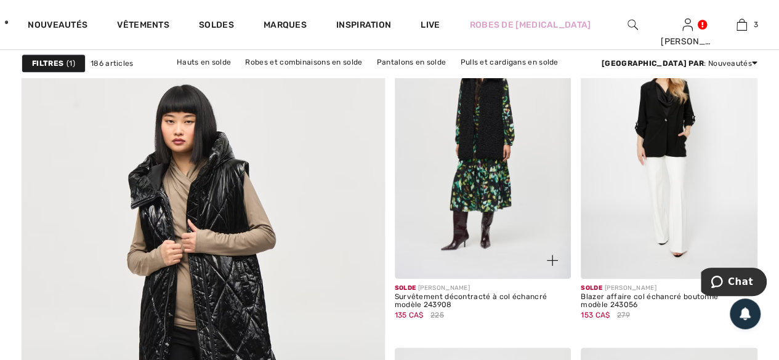
click at [476, 159] on img at bounding box center [483, 146] width 177 height 265
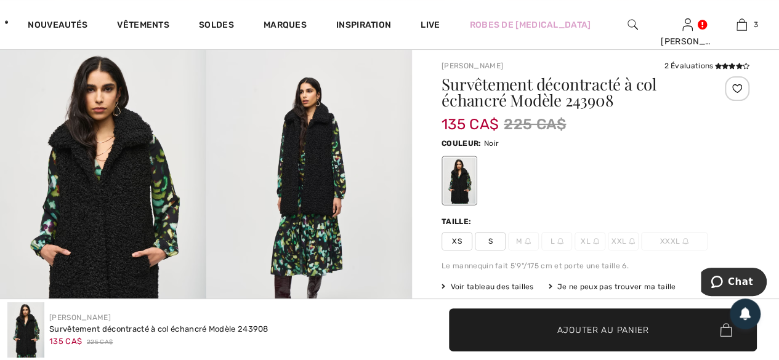
scroll to position [62, 0]
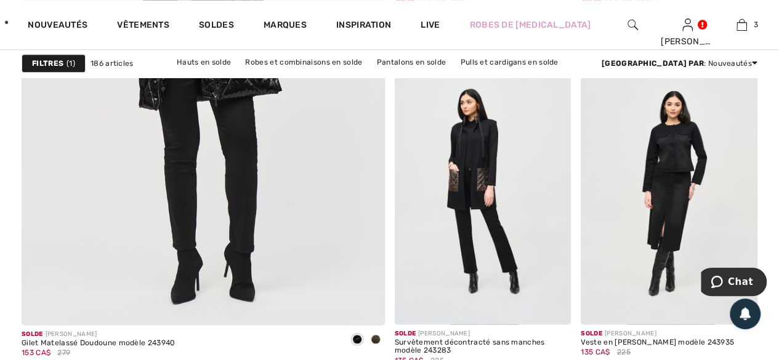
scroll to position [3142, 0]
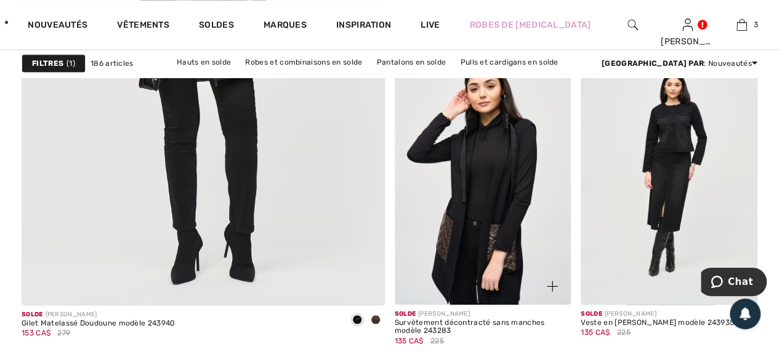
click at [523, 203] on img at bounding box center [483, 172] width 177 height 265
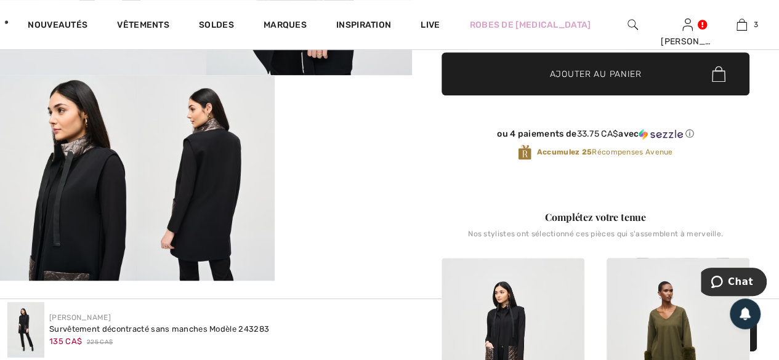
scroll to position [370, 0]
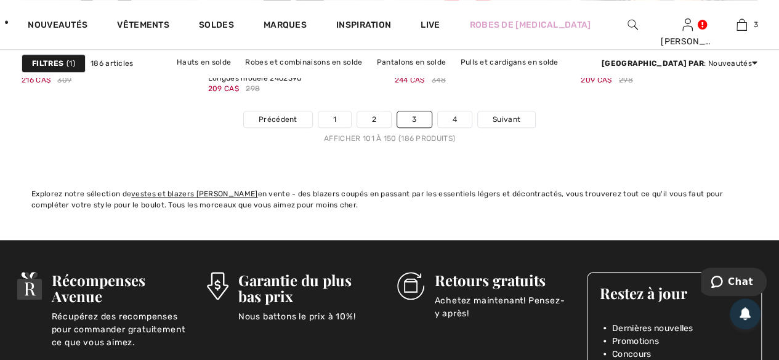
scroll to position [5176, 0]
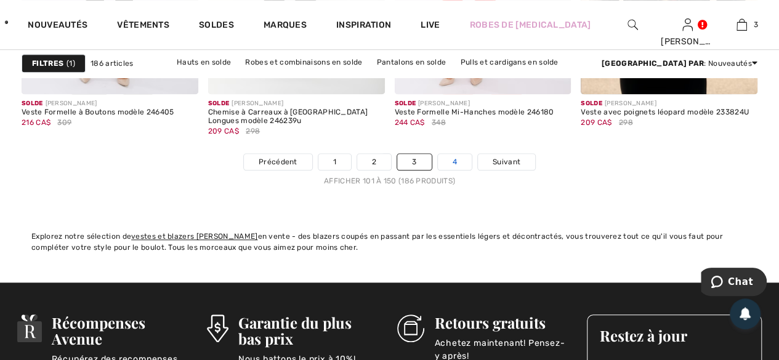
click at [449, 160] on link "4" at bounding box center [455, 162] width 34 height 16
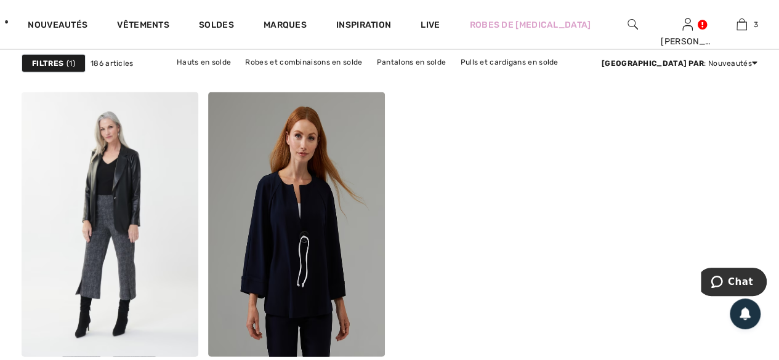
scroll to position [3759, 0]
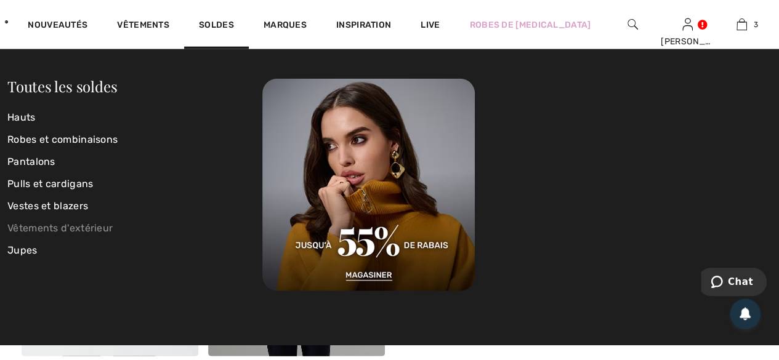
click at [38, 229] on link "Vêtements d'extérieur" at bounding box center [134, 229] width 255 height 22
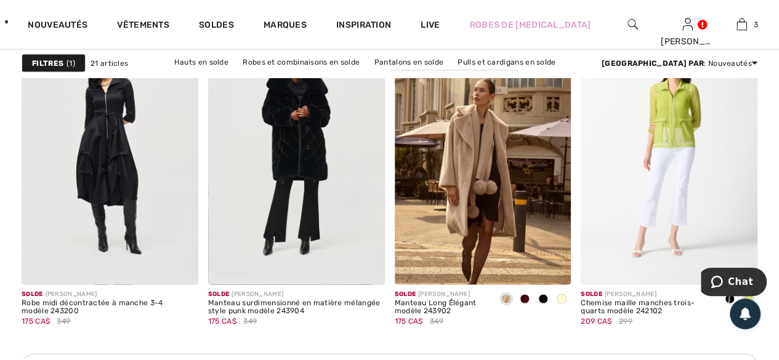
scroll to position [1232, 0]
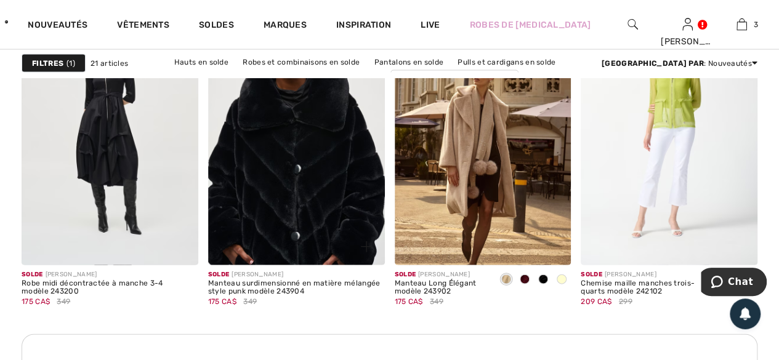
click at [310, 184] on img at bounding box center [296, 132] width 177 height 265
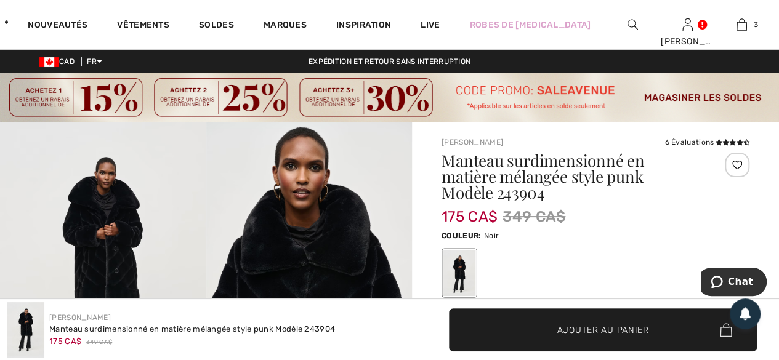
scroll to position [62, 0]
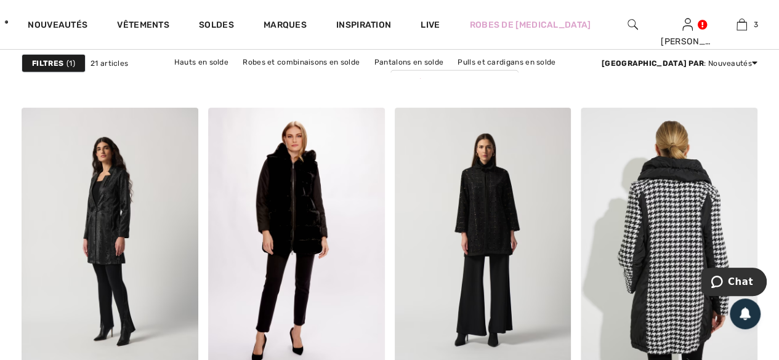
scroll to position [1972, 0]
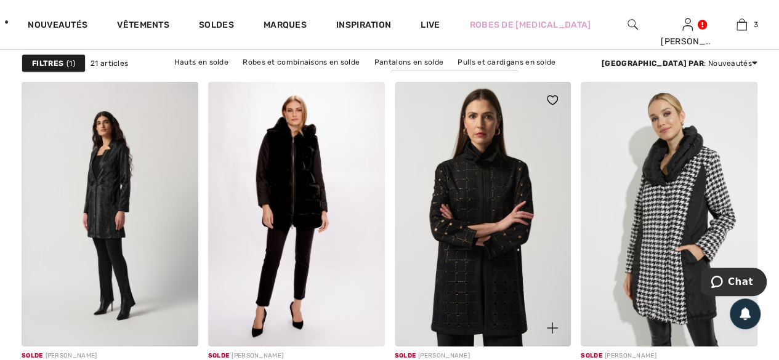
click at [483, 205] on img at bounding box center [483, 214] width 177 height 265
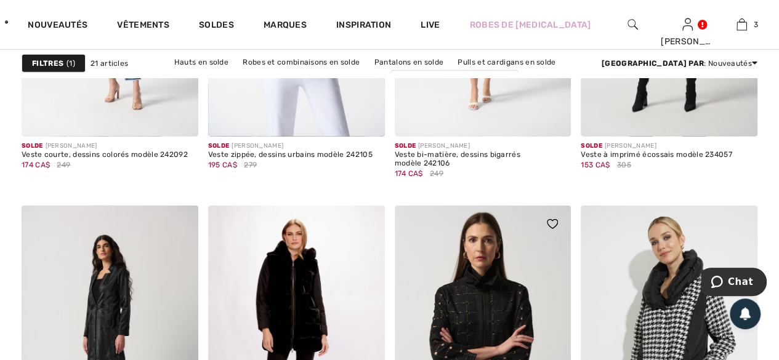
scroll to position [1575, 0]
